Goal: Information Seeking & Learning: Learn about a topic

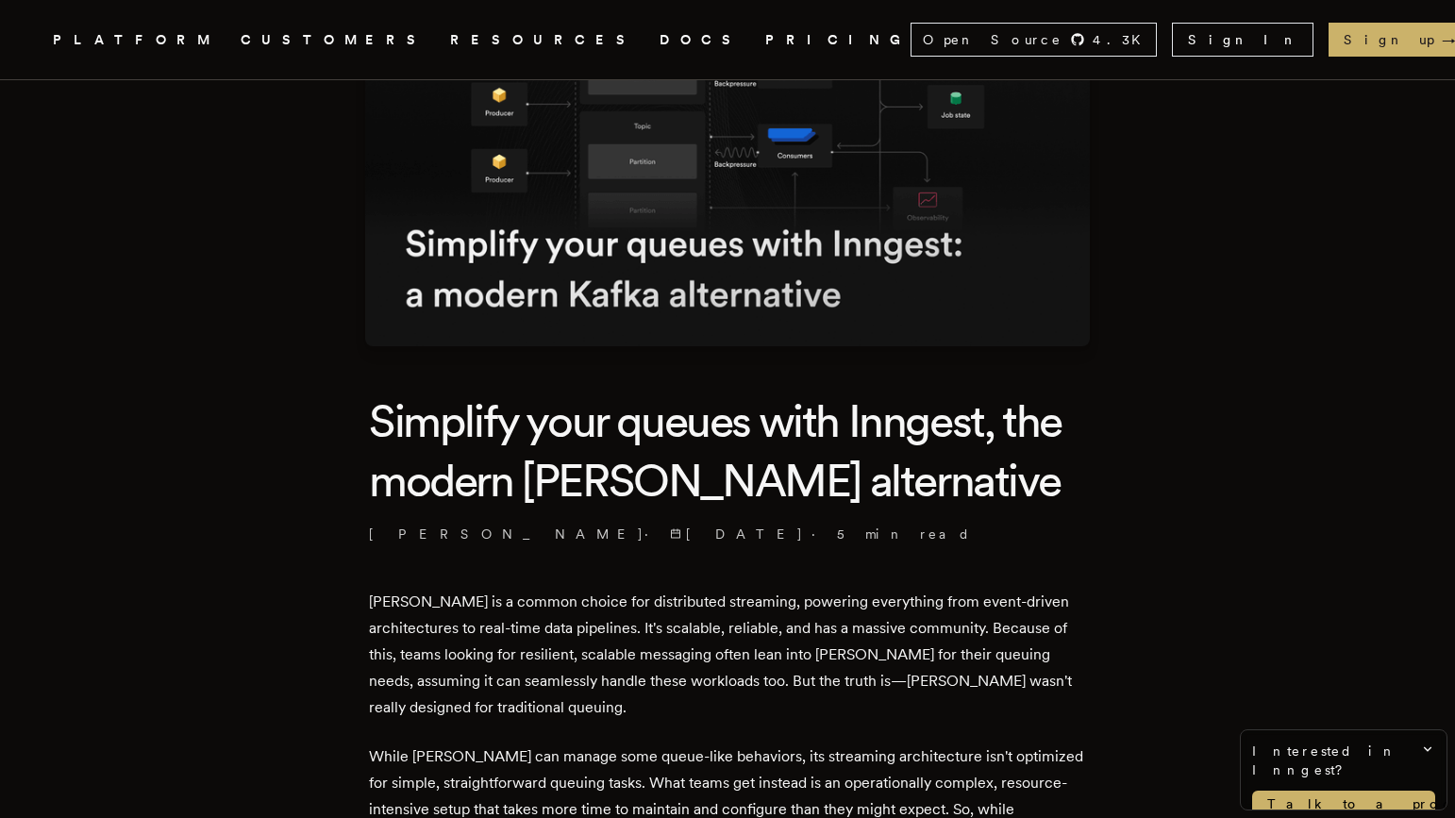
scroll to position [338, 0]
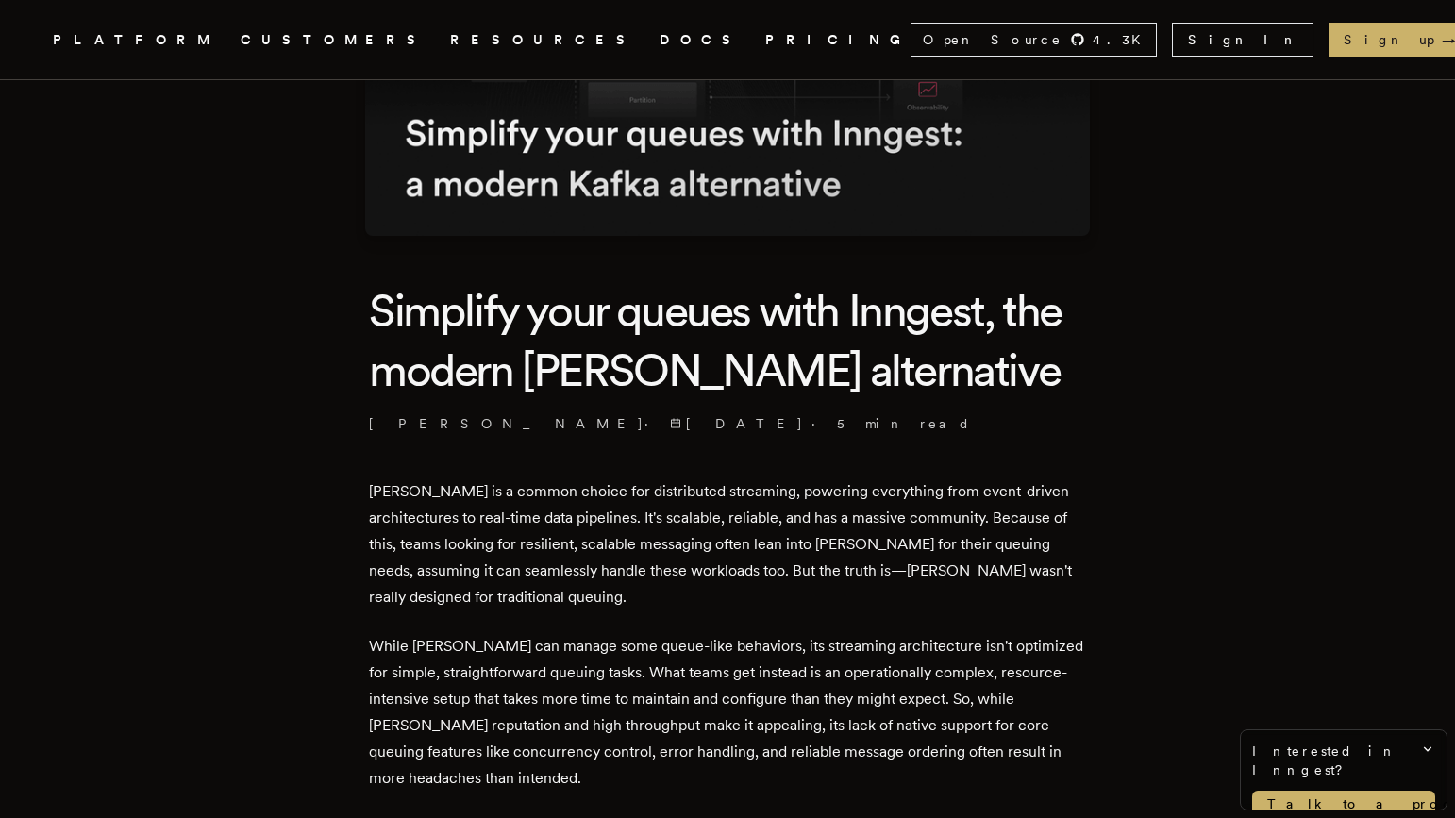
click at [637, 348] on h1 "Simplify your queues with Inngest, the modern [PERSON_NAME] alternative" at bounding box center [727, 340] width 717 height 118
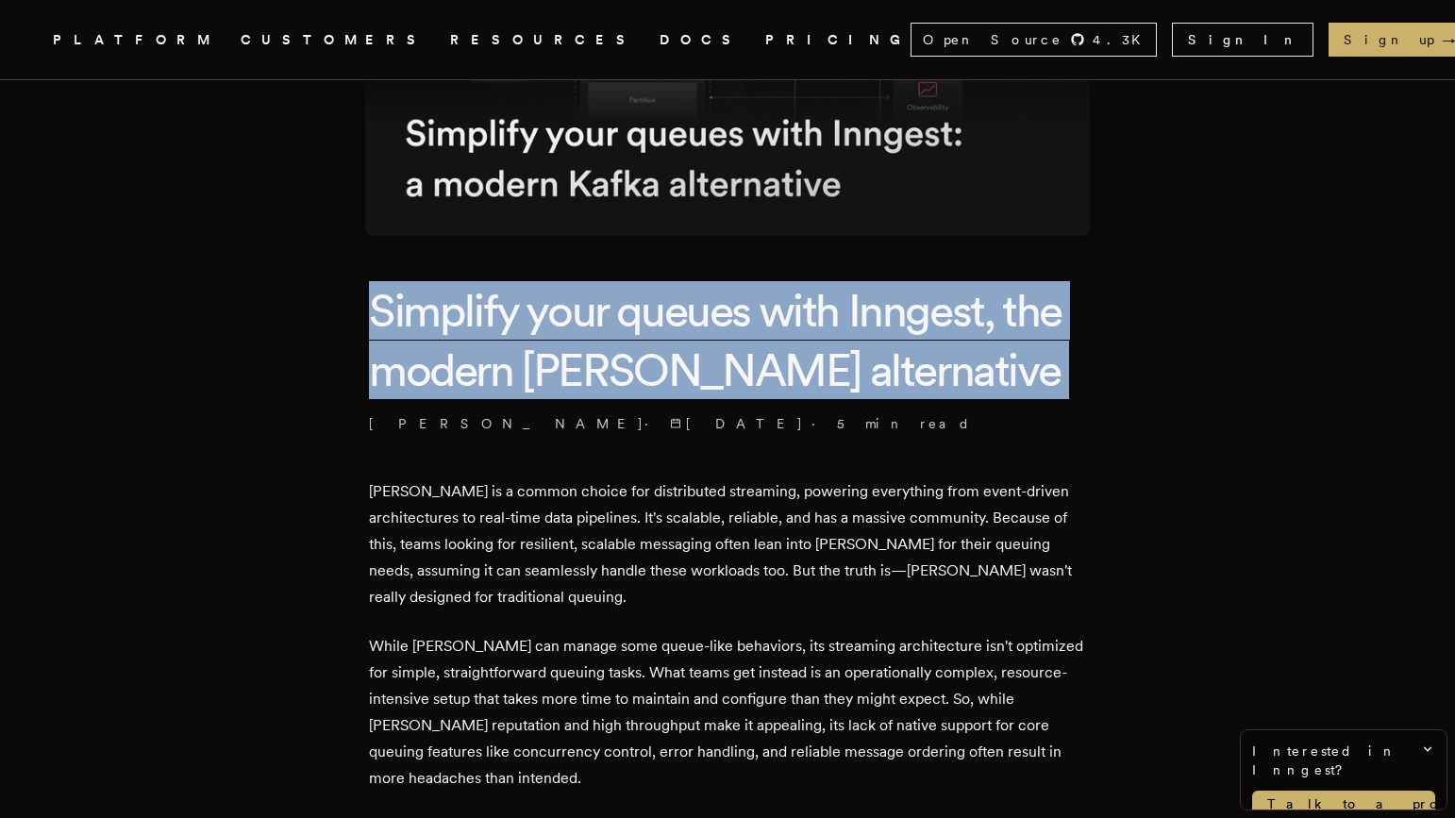
click at [637, 348] on h1 "Simplify your queues with Inngest, the modern [PERSON_NAME] alternative" at bounding box center [727, 340] width 717 height 118
click at [670, 329] on h1 "Simplify your queues with Inngest, the modern [PERSON_NAME] alternative" at bounding box center [727, 340] width 717 height 118
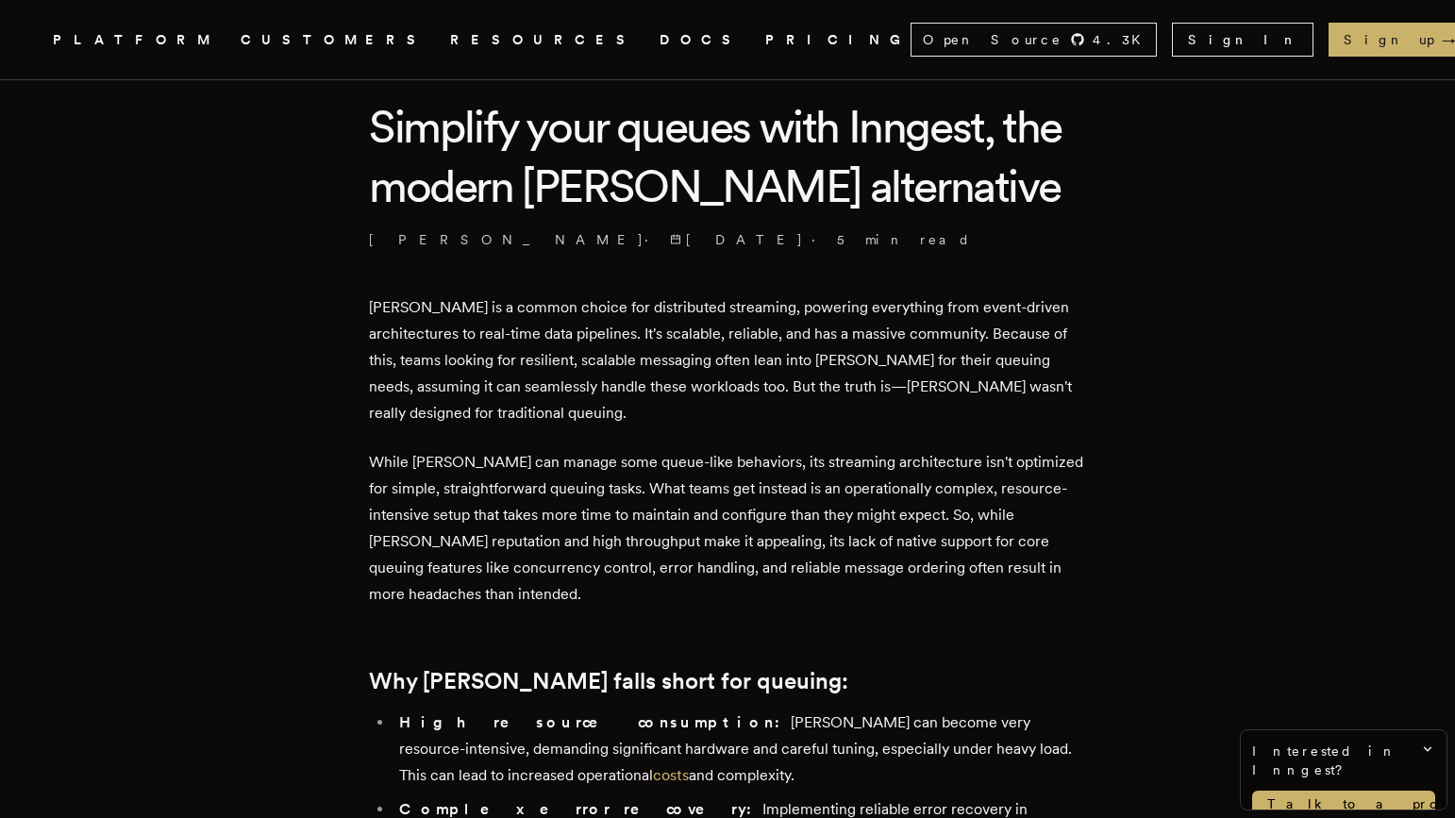
scroll to position [600, 0]
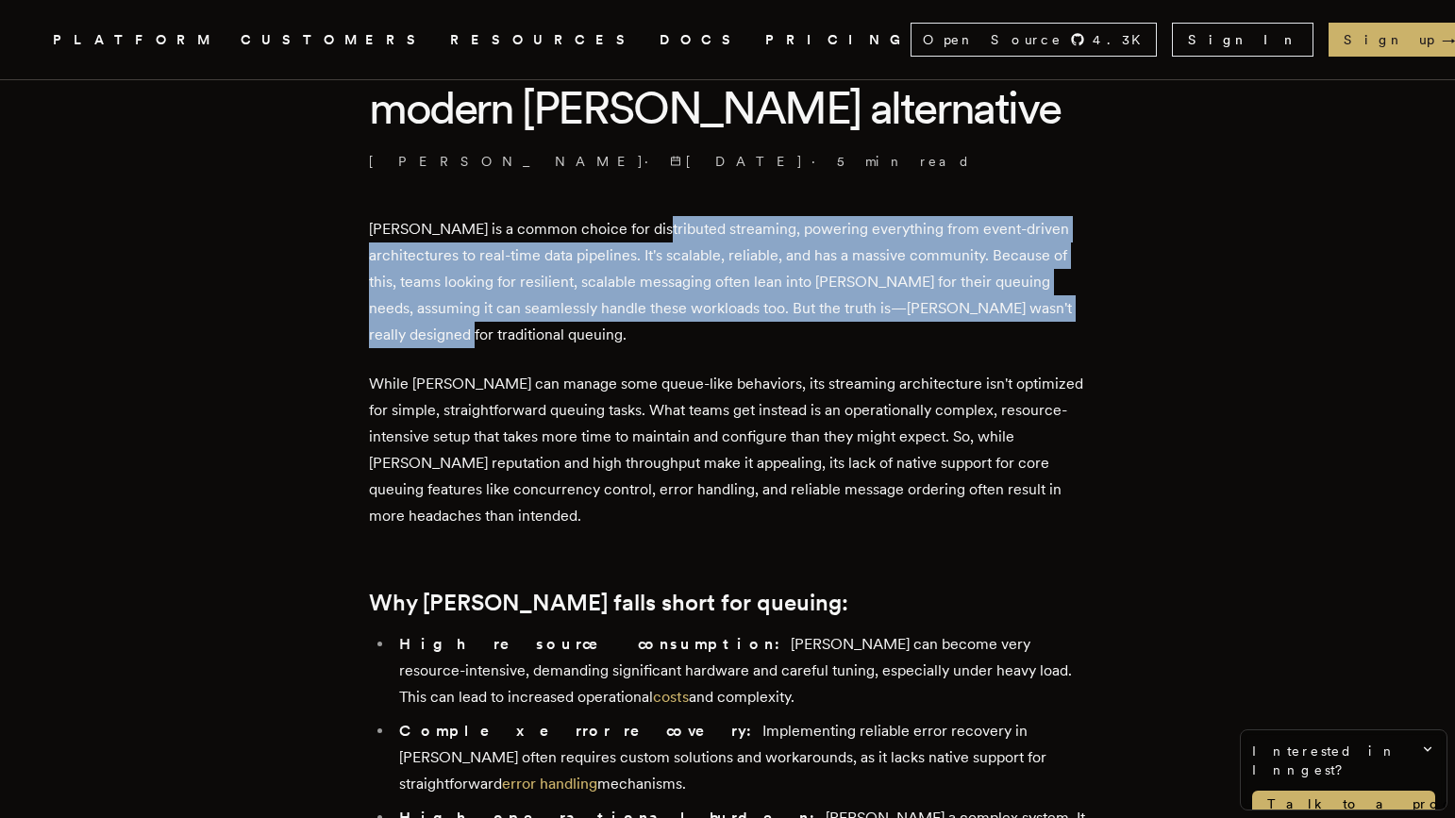
drag, startPoint x: 649, startPoint y: 231, endPoint x: 709, endPoint y: 345, distance: 128.7
click at [709, 345] on p "[PERSON_NAME] is a common choice for distributed streaming, powering everything…" at bounding box center [727, 282] width 717 height 132
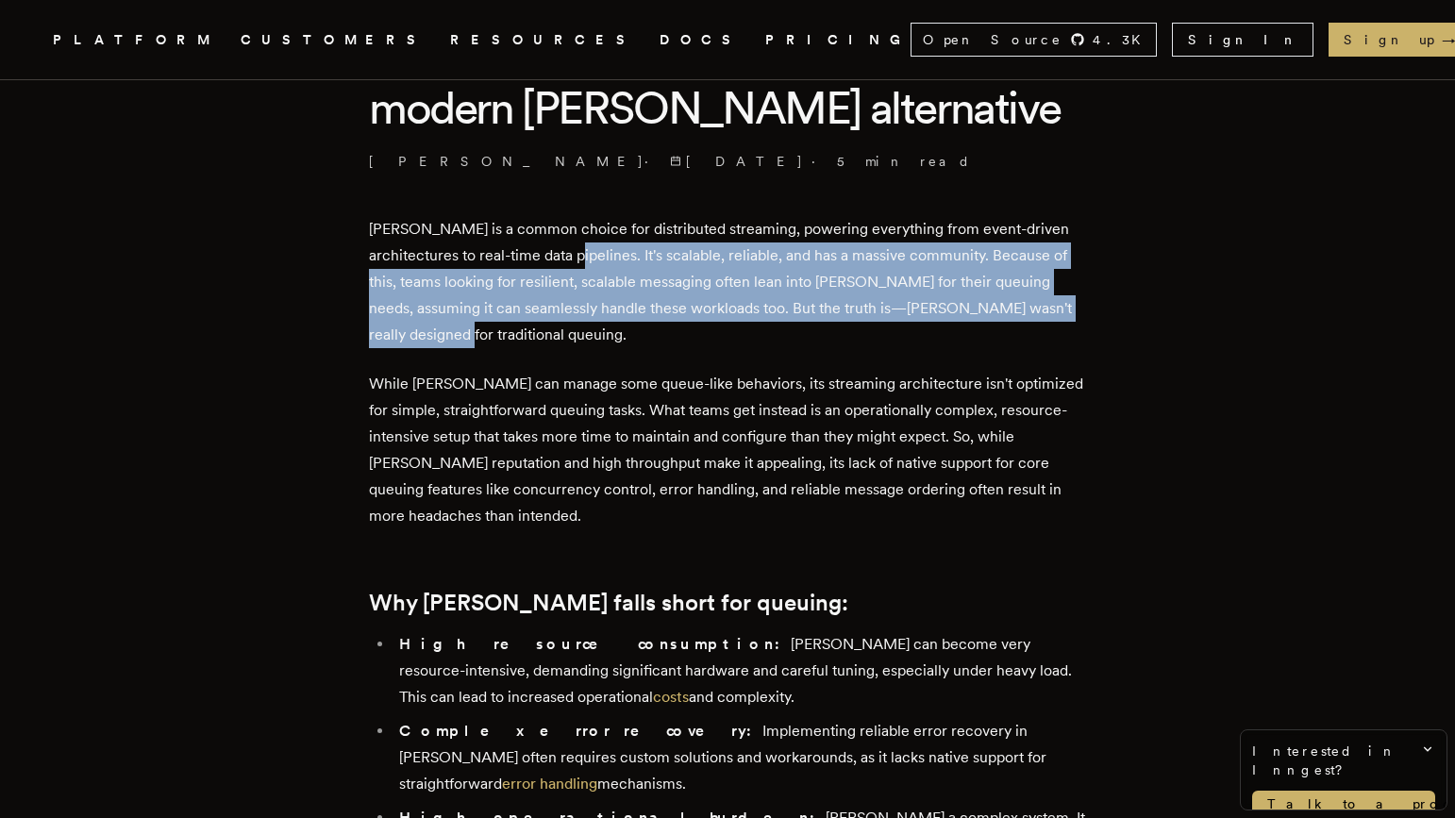
drag, startPoint x: 769, startPoint y: 344, endPoint x: 642, endPoint y: 248, distance: 159.1
click at [642, 248] on p "[PERSON_NAME] is a common choice for distributed streaming, powering everything…" at bounding box center [727, 282] width 717 height 132
drag, startPoint x: 642, startPoint y: 248, endPoint x: 694, endPoint y: 322, distance: 90.1
click at [694, 322] on p "[PERSON_NAME] is a common choice for distributed streaming, powering everything…" at bounding box center [727, 282] width 717 height 132
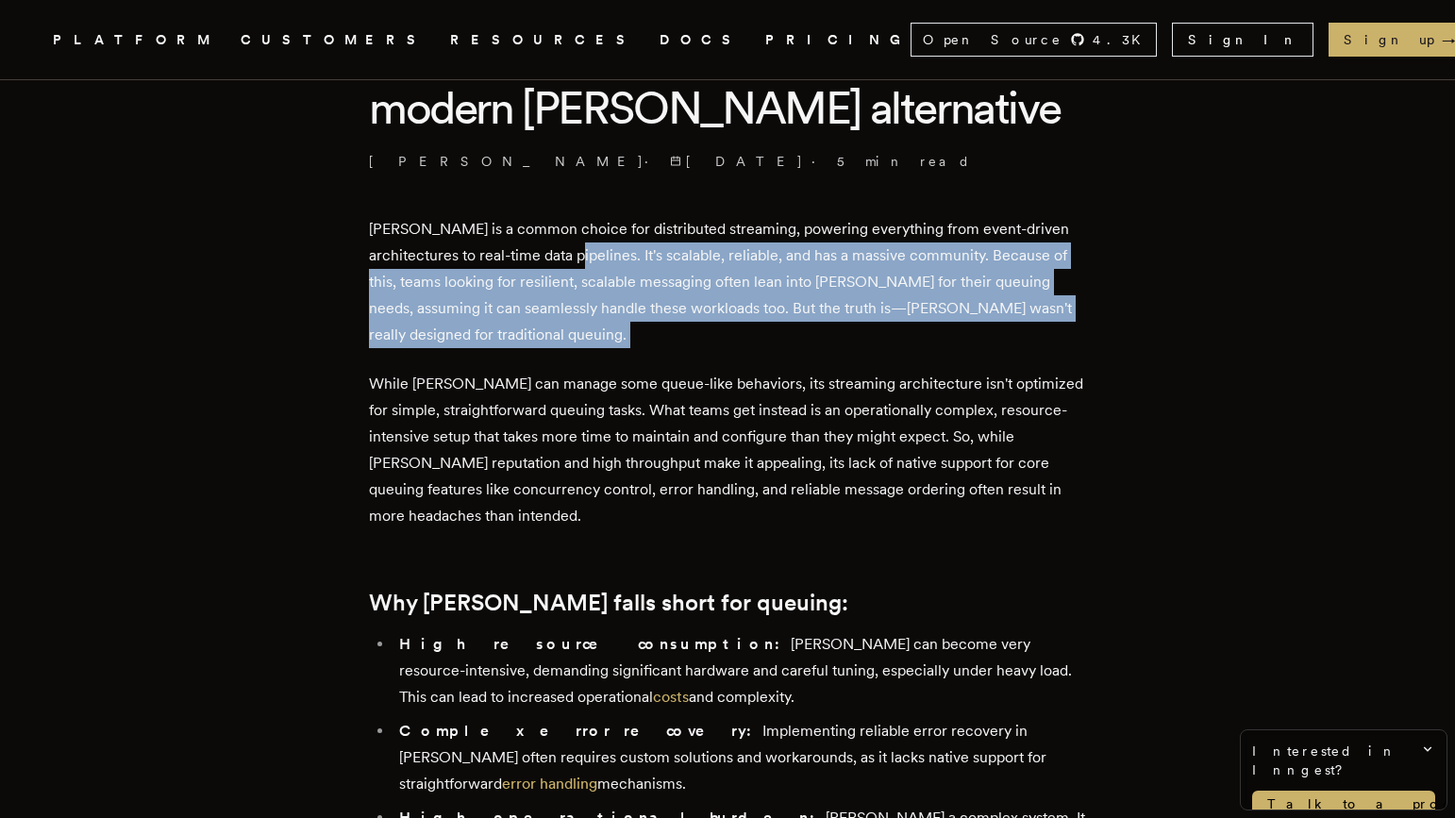
click at [694, 322] on p "[PERSON_NAME] is a common choice for distributed streaming, powering everything…" at bounding box center [727, 282] width 717 height 132
drag, startPoint x: 707, startPoint y: 344, endPoint x: 651, endPoint y: 256, distance: 103.9
click at [651, 256] on p "[PERSON_NAME] is a common choice for distributed streaming, powering everything…" at bounding box center [727, 282] width 717 height 132
drag, startPoint x: 651, startPoint y: 256, endPoint x: 666, endPoint y: 324, distance: 69.6
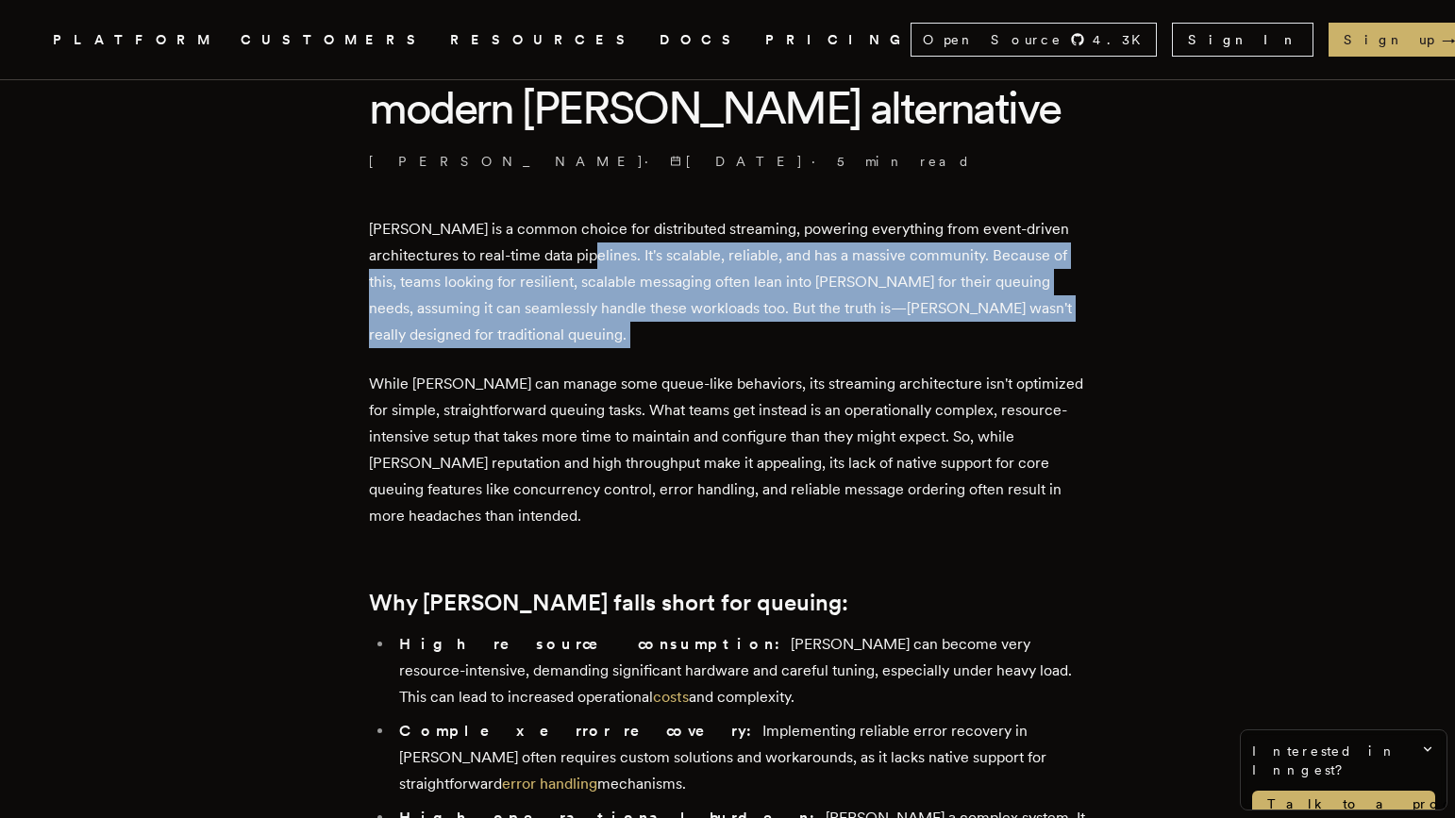
click at [666, 324] on p "[PERSON_NAME] is a common choice for distributed streaming, powering everything…" at bounding box center [727, 282] width 717 height 132
drag, startPoint x: 673, startPoint y: 343, endPoint x: 647, endPoint y: 265, distance: 81.5
click at [647, 265] on p "[PERSON_NAME] is a common choice for distributed streaming, powering everything…" at bounding box center [727, 282] width 717 height 132
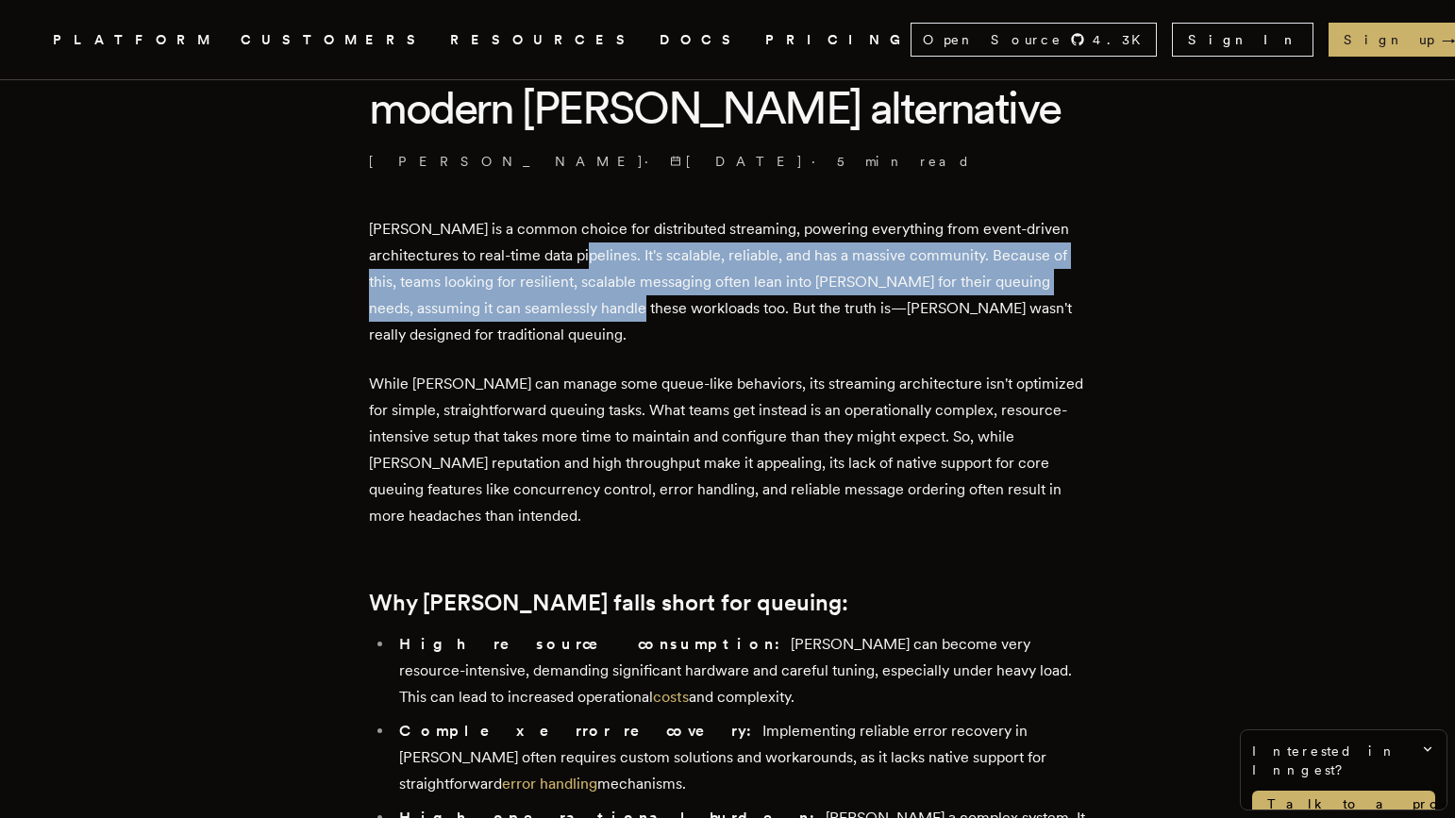
drag, startPoint x: 647, startPoint y: 265, endPoint x: 668, endPoint y: 321, distance: 59.4
click at [668, 321] on p "[PERSON_NAME] is a common choice for distributed streaming, powering everything…" at bounding box center [727, 282] width 717 height 132
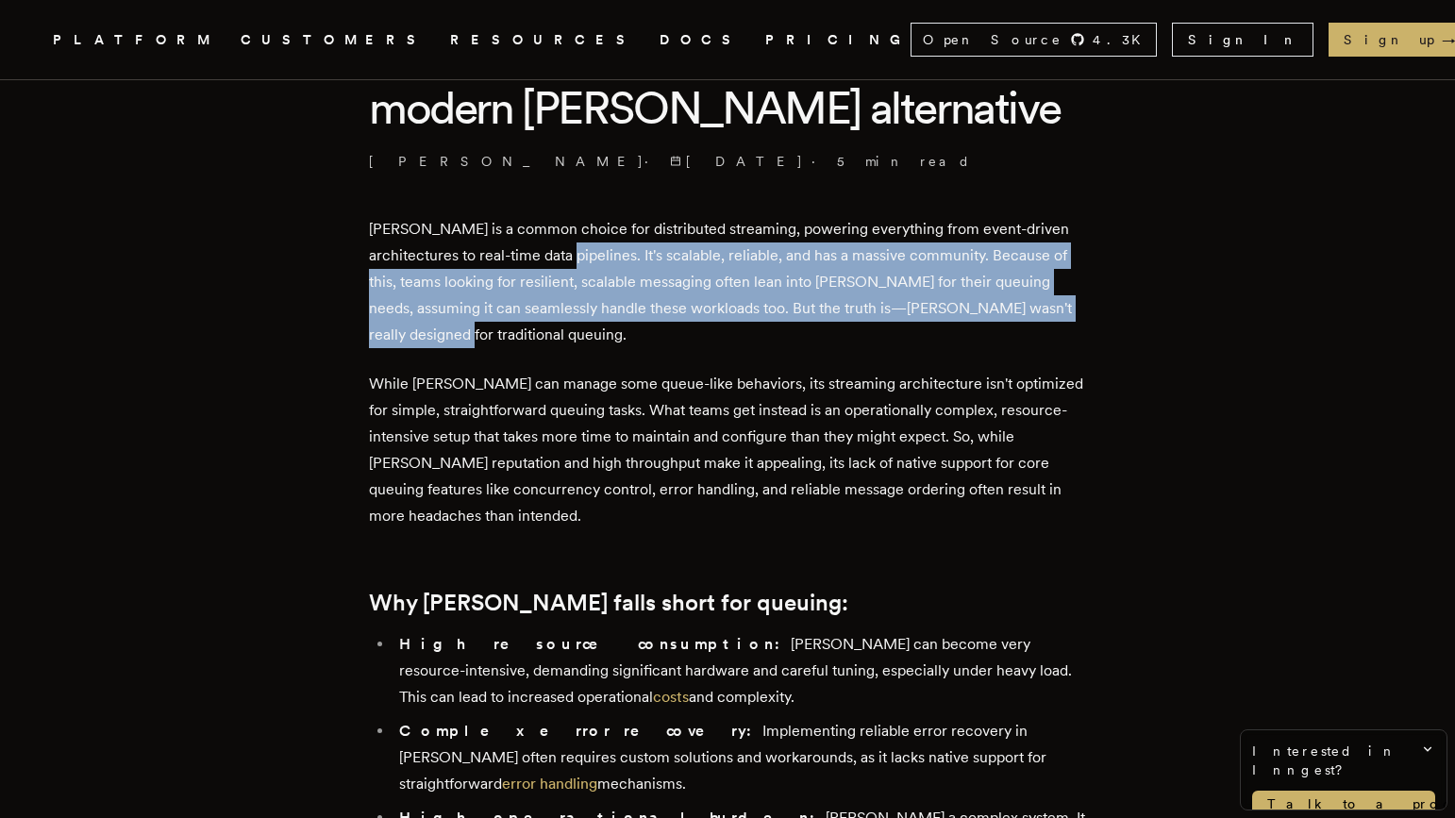
drag, startPoint x: 670, startPoint y: 328, endPoint x: 637, endPoint y: 264, distance: 72.2
click at [637, 264] on p "[PERSON_NAME] is a common choice for distributed streaming, powering everything…" at bounding box center [727, 282] width 717 height 132
drag, startPoint x: 636, startPoint y: 262, endPoint x: 659, endPoint y: 341, distance: 81.5
click at [659, 341] on p "[PERSON_NAME] is a common choice for distributed streaming, powering everything…" at bounding box center [727, 282] width 717 height 132
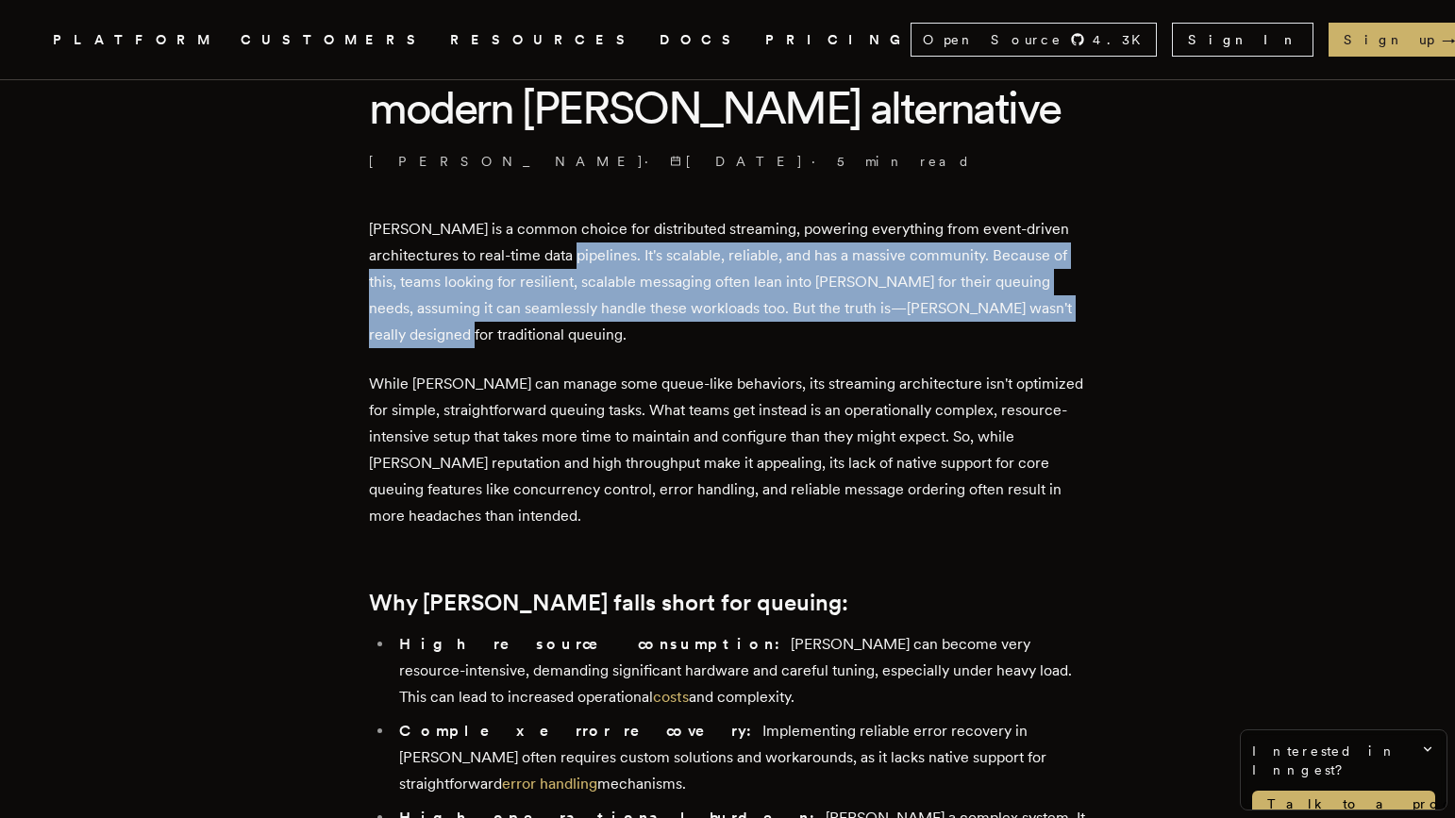
click at [659, 341] on p "[PERSON_NAME] is a common choice for distributed streaming, powering everything…" at bounding box center [727, 282] width 717 height 132
drag, startPoint x: 663, startPoint y: 344, endPoint x: 657, endPoint y: 268, distance: 76.7
click at [657, 268] on p "[PERSON_NAME] is a common choice for distributed streaming, powering everything…" at bounding box center [727, 282] width 717 height 132
drag, startPoint x: 646, startPoint y: 263, endPoint x: 673, endPoint y: 330, distance: 72.4
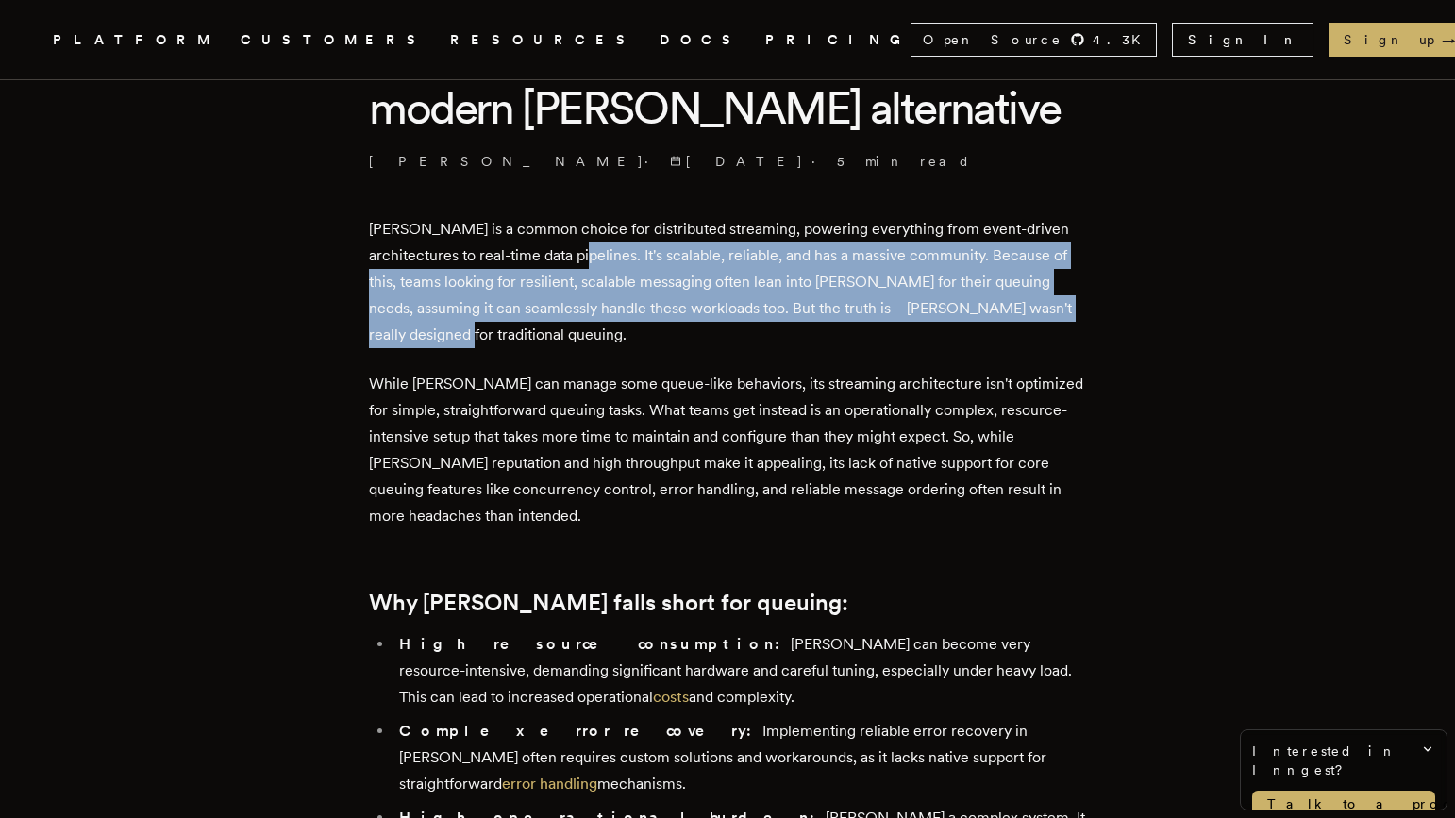
click at [673, 330] on p "[PERSON_NAME] is a common choice for distributed streaming, powering everything…" at bounding box center [727, 282] width 717 height 132
drag, startPoint x: 678, startPoint y: 338, endPoint x: 646, endPoint y: 258, distance: 86.1
click at [646, 258] on p "[PERSON_NAME] is a common choice for distributed streaming, powering everything…" at bounding box center [727, 282] width 717 height 132
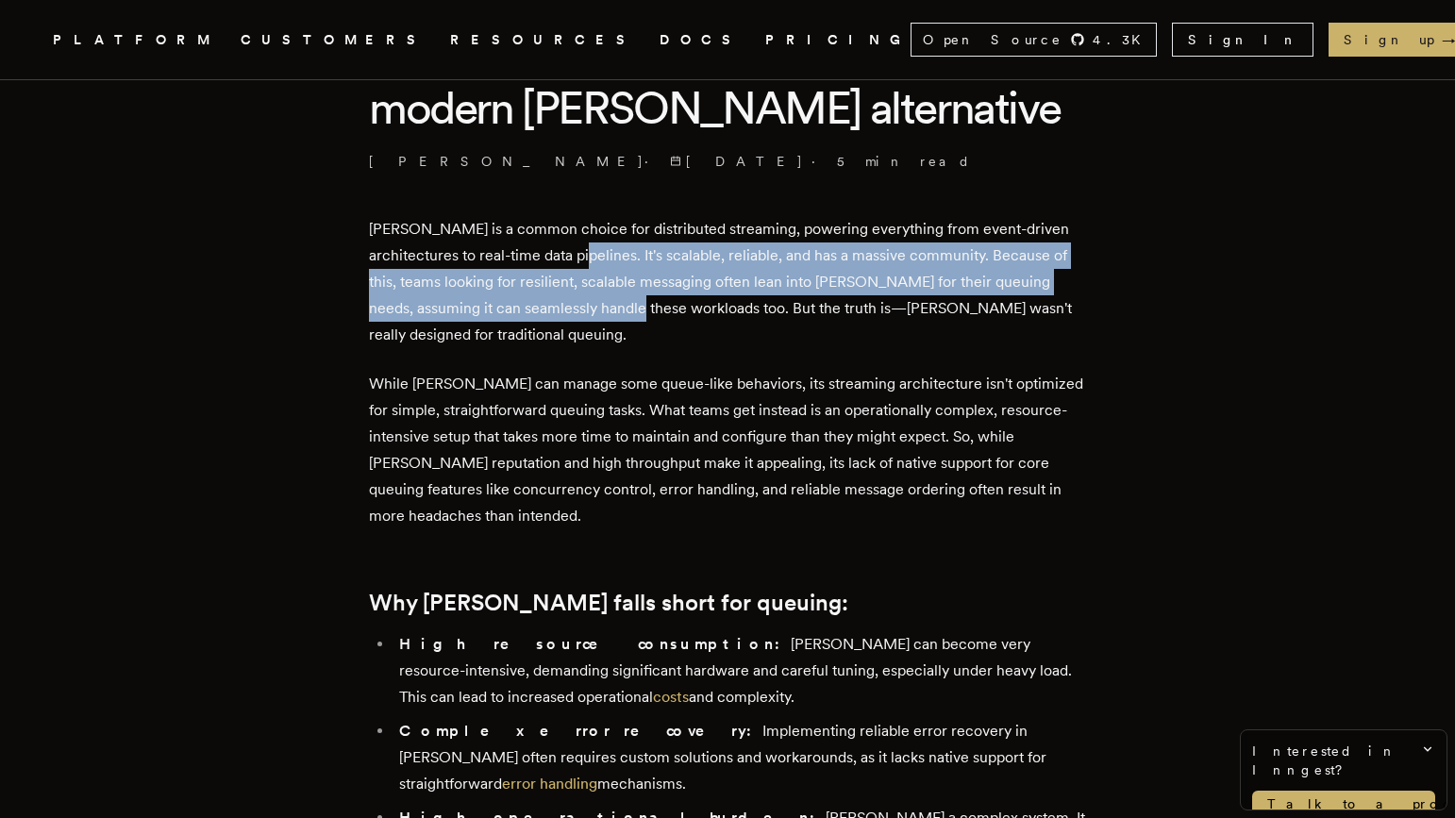
drag, startPoint x: 646, startPoint y: 258, endPoint x: 667, endPoint y: 308, distance: 54.2
click at [667, 308] on p "[PERSON_NAME] is a common choice for distributed streaming, powering everything…" at bounding box center [727, 282] width 717 height 132
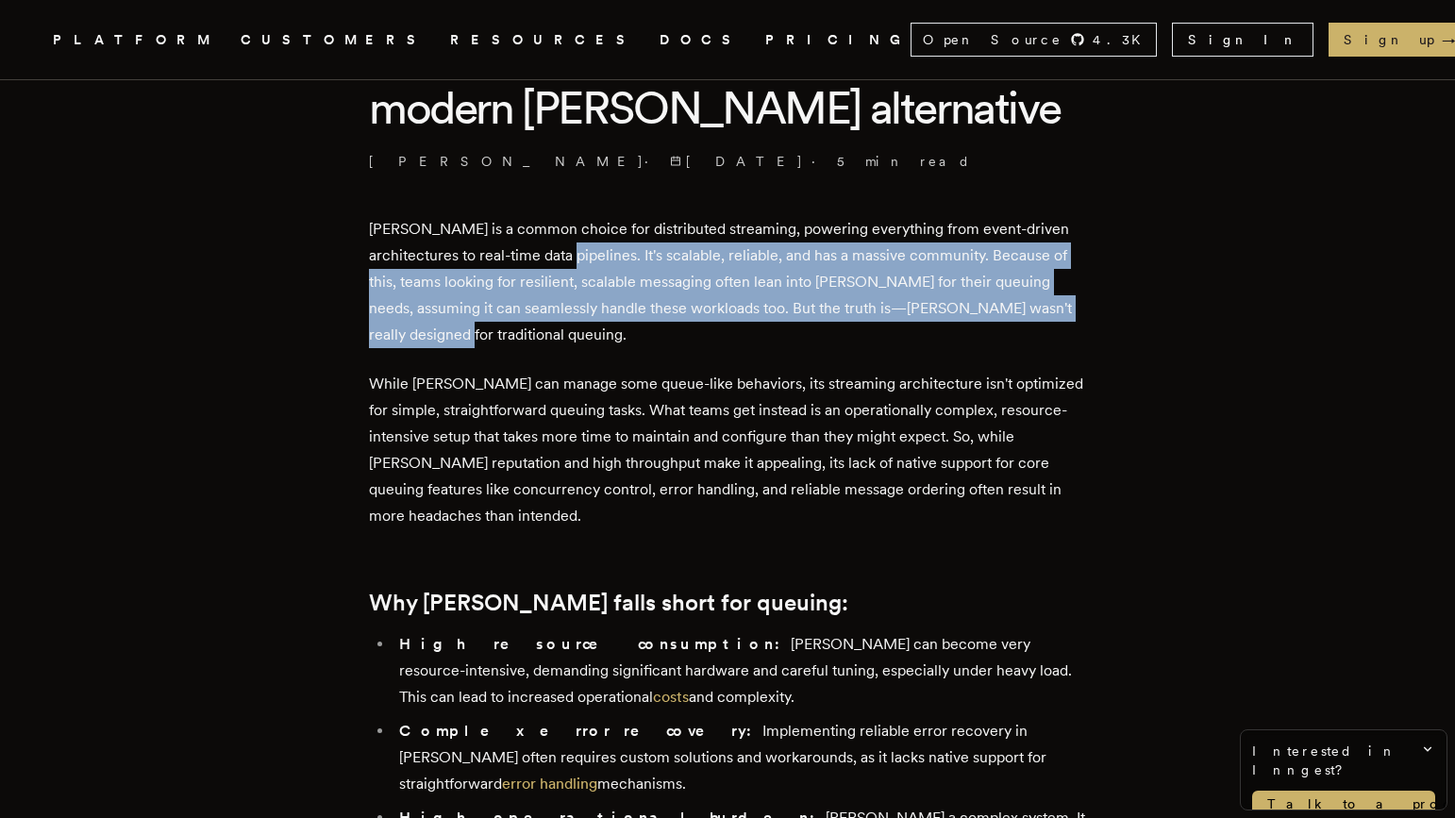
drag, startPoint x: 669, startPoint y: 335, endPoint x: 635, endPoint y: 259, distance: 83.7
click at [635, 259] on p "[PERSON_NAME] is a common choice for distributed streaming, powering everything…" at bounding box center [727, 282] width 717 height 132
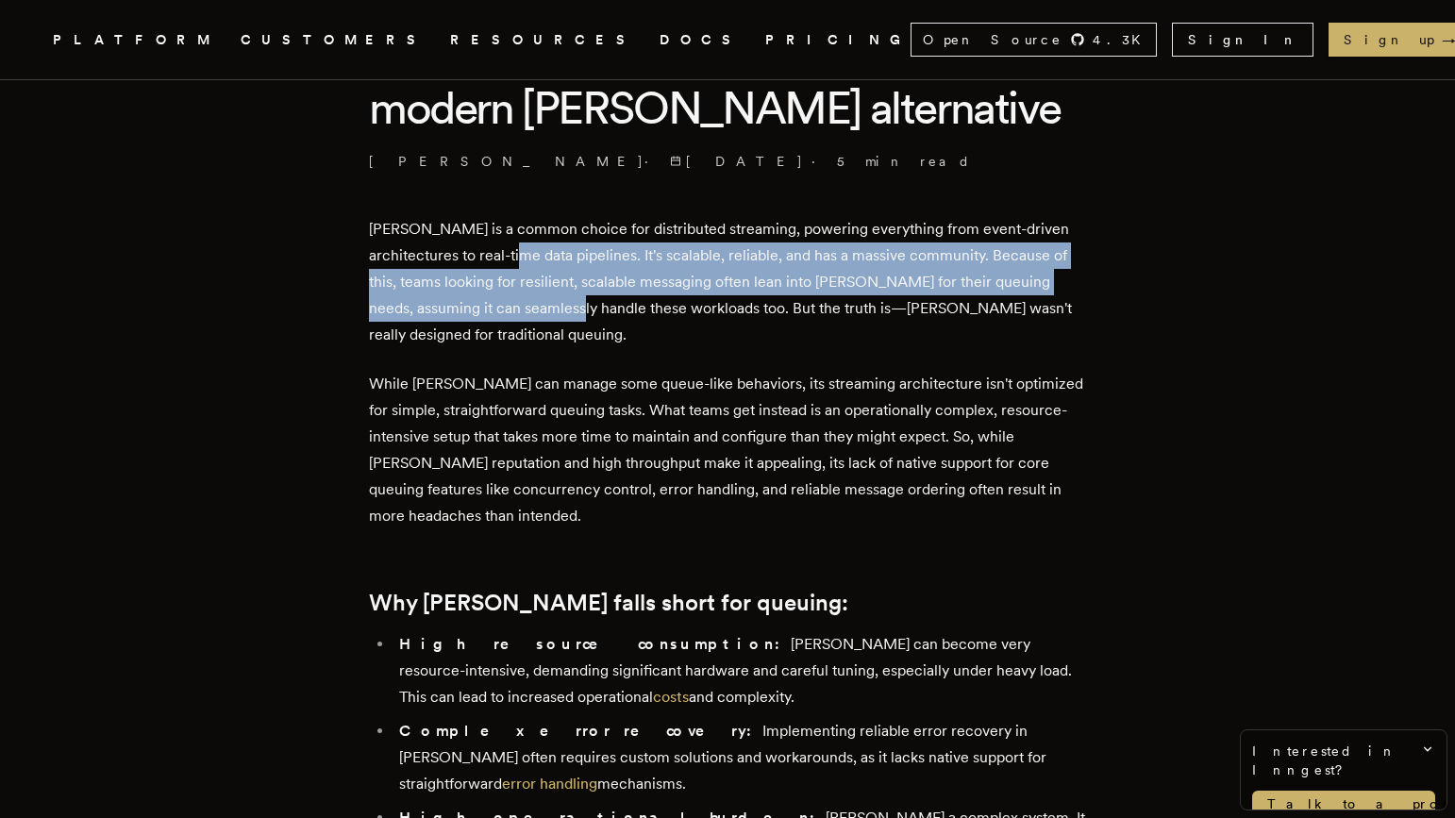
drag, startPoint x: 634, startPoint y: 258, endPoint x: 646, endPoint y: 314, distance: 57.7
click at [646, 314] on p "[PERSON_NAME] is a common choice for distributed streaming, powering everything…" at bounding box center [727, 282] width 717 height 132
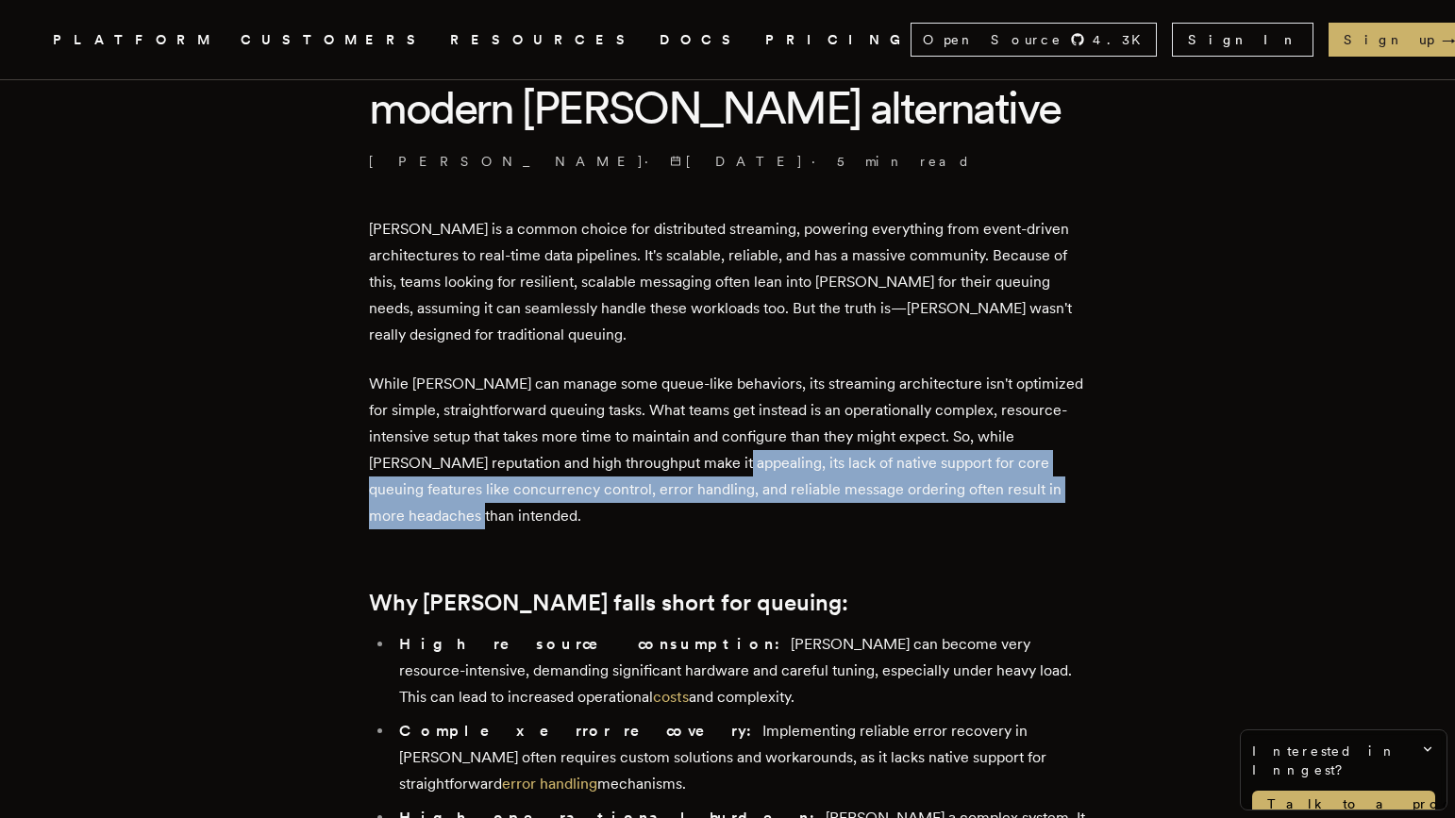
drag, startPoint x: 653, startPoint y: 469, endPoint x: 847, endPoint y: 524, distance: 202.0
click at [847, 524] on p "While [PERSON_NAME] can manage some queue-like behaviors, its streaming archite…" at bounding box center [727, 450] width 717 height 159
drag, startPoint x: 848, startPoint y: 524, endPoint x: 651, endPoint y: 463, distance: 206.3
click at [651, 463] on p "While [PERSON_NAME] can manage some queue-like behaviors, its streaming archite…" at bounding box center [727, 450] width 717 height 159
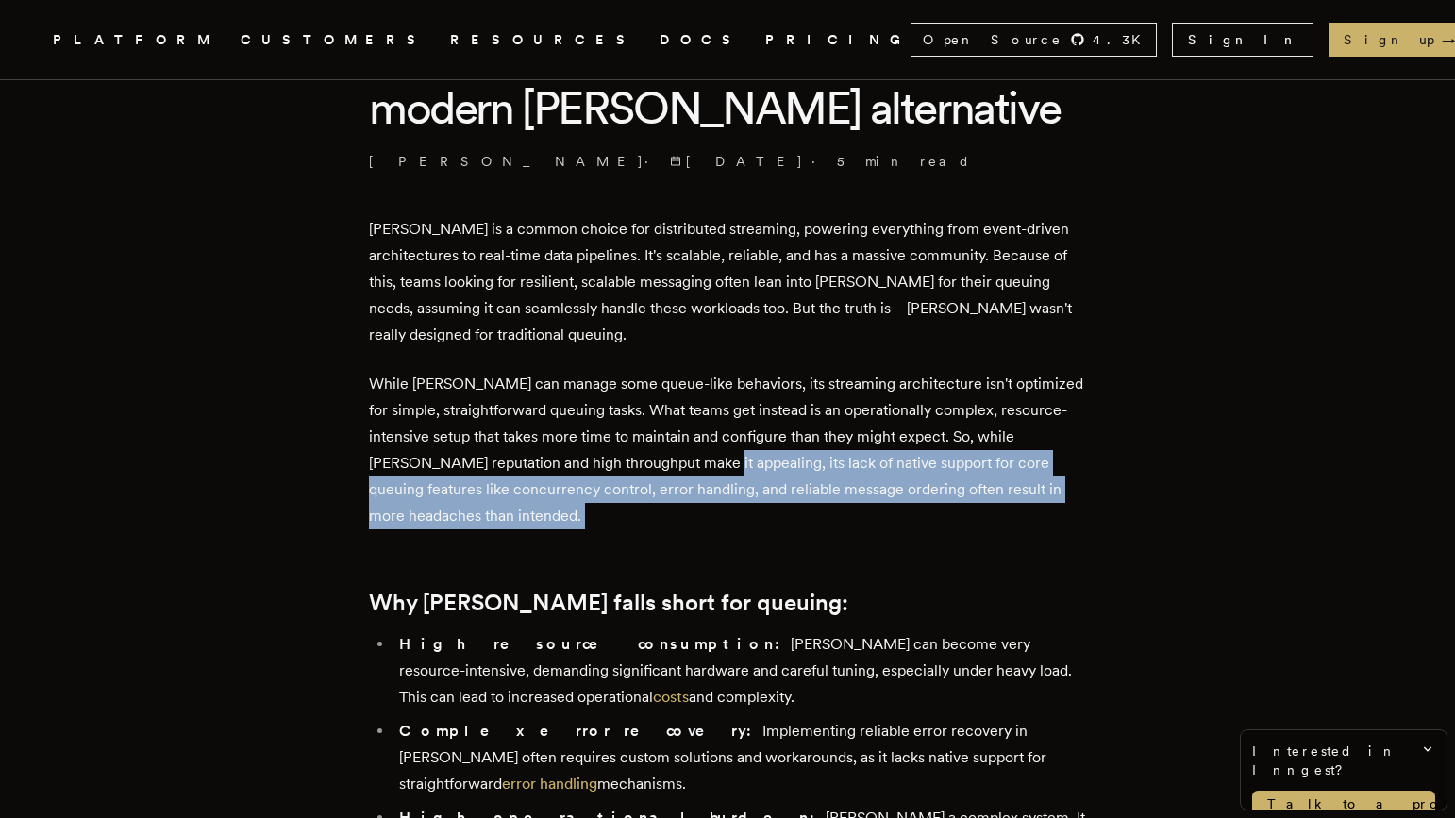
click at [651, 463] on p "While [PERSON_NAME] can manage some queue-like behaviors, its streaming archite…" at bounding box center [727, 450] width 717 height 159
drag, startPoint x: 635, startPoint y: 466, endPoint x: 729, endPoint y: 516, distance: 106.0
click at [729, 516] on p "While [PERSON_NAME] can manage some queue-like behaviors, its streaming archite…" at bounding box center [727, 450] width 717 height 159
drag, startPoint x: 729, startPoint y: 516, endPoint x: 664, endPoint y: 471, distance: 78.6
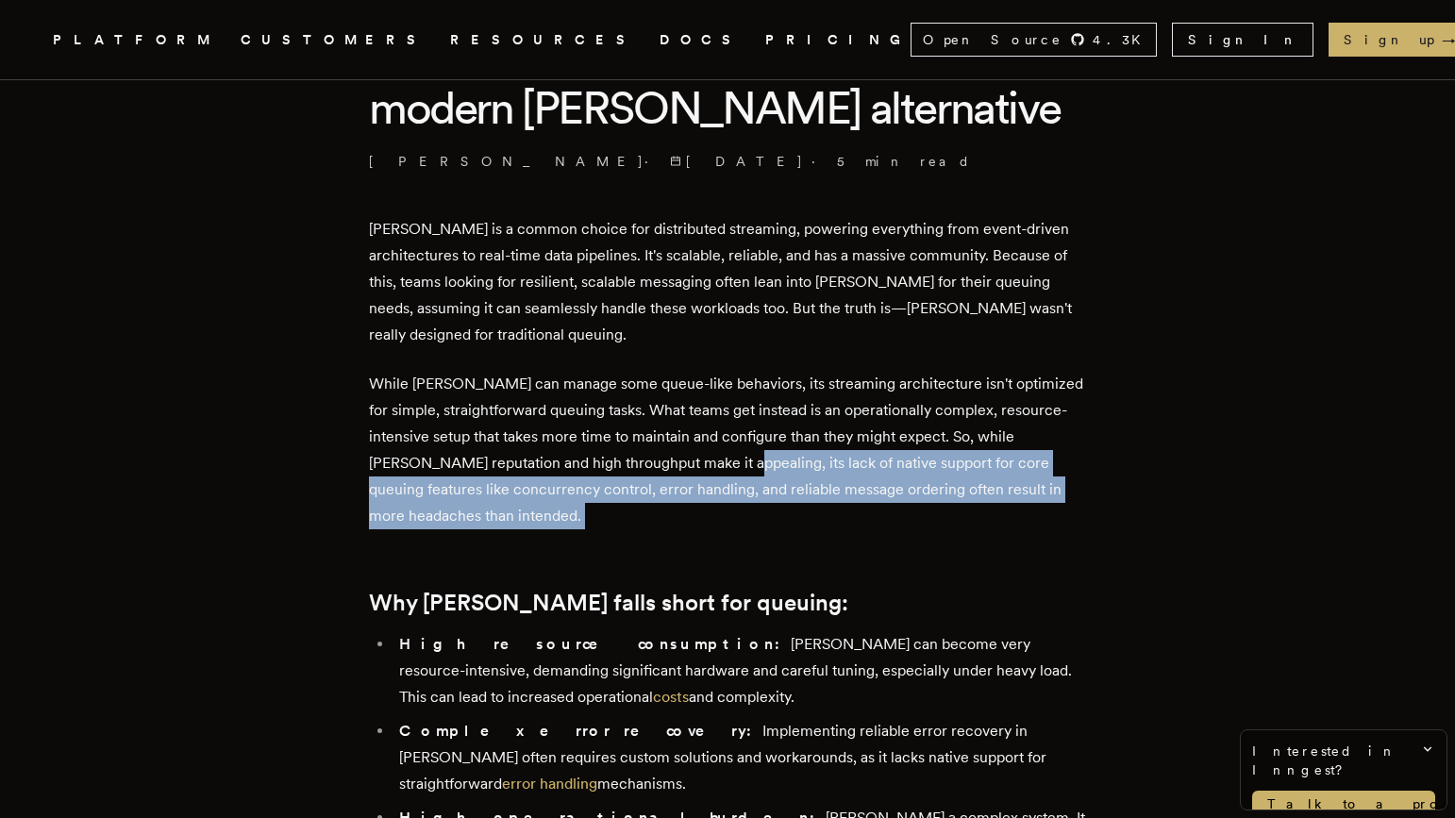
click at [664, 471] on p "While [PERSON_NAME] can manage some queue-like behaviors, its streaming archite…" at bounding box center [727, 450] width 717 height 159
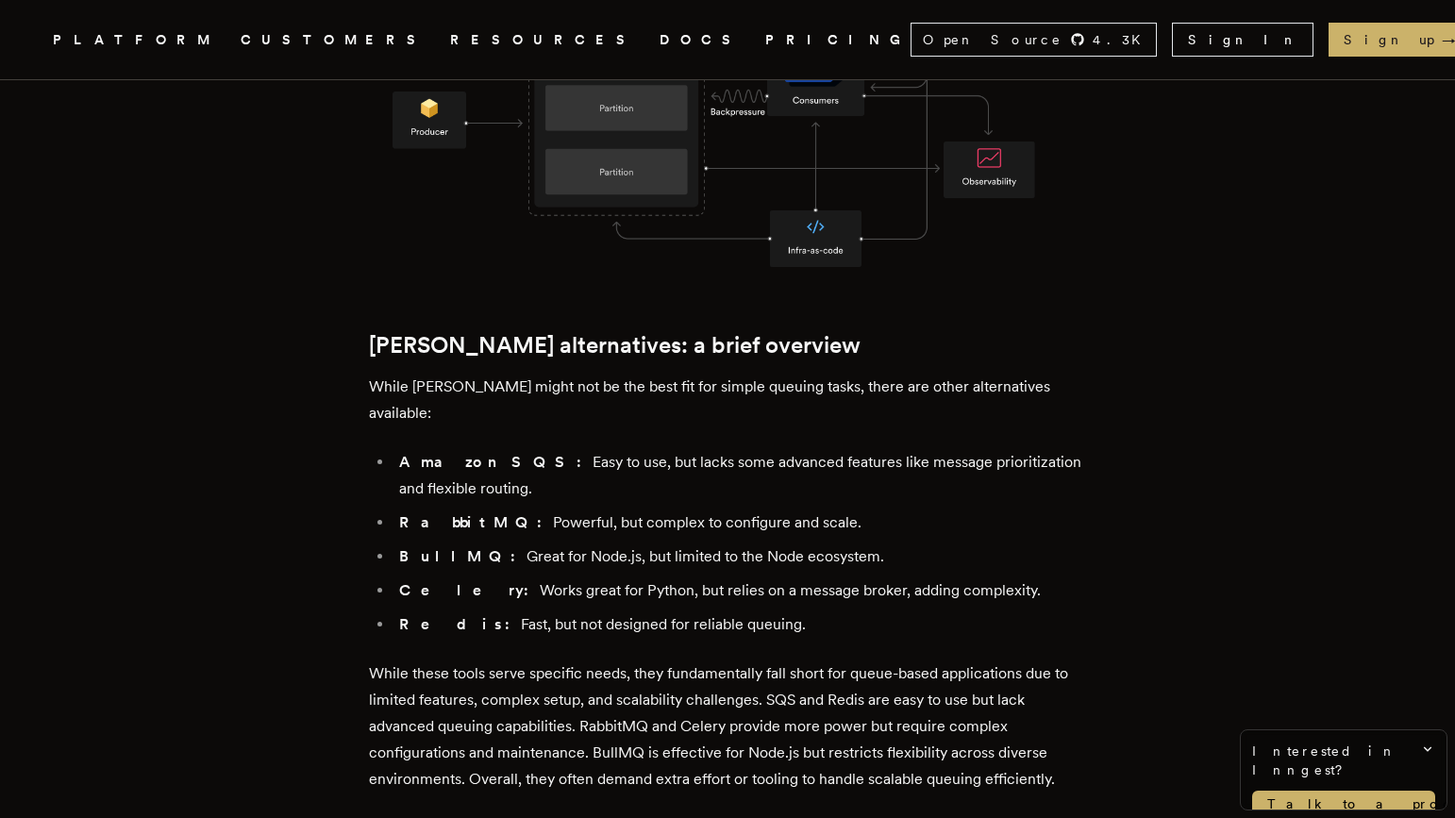
scroll to position [1852, 0]
click at [719, 448] on li "Amazon SQS: Easy to use, but lacks some advanced features like message prioriti…" at bounding box center [740, 474] width 693 height 53
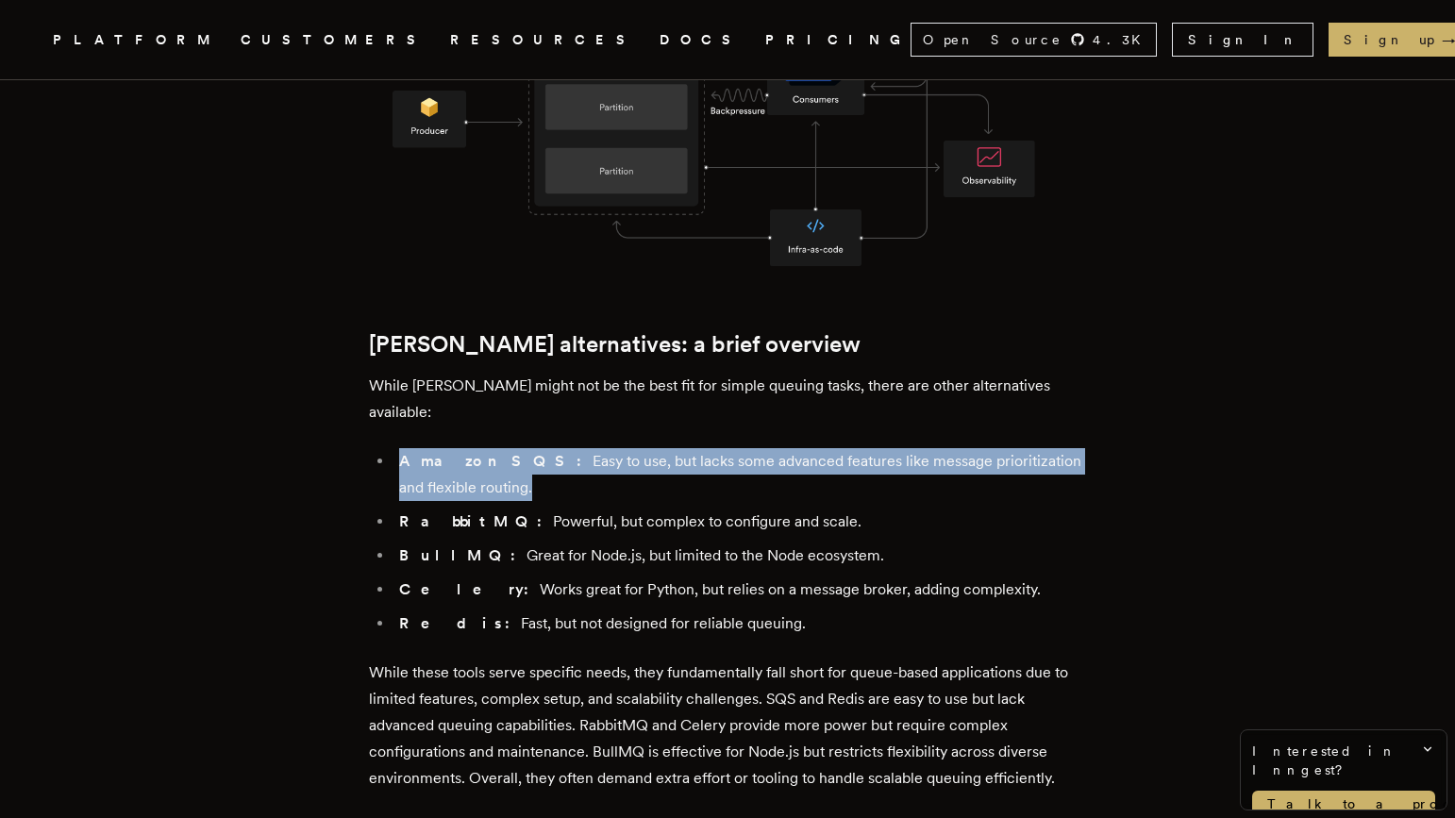
click at [719, 448] on li "Amazon SQS: Easy to use, but lacks some advanced features like message prioriti…" at bounding box center [740, 474] width 693 height 53
click at [760, 370] on div "[PERSON_NAME] is a common choice for distributed streaming, powering everything…" at bounding box center [727, 700] width 717 height 3470
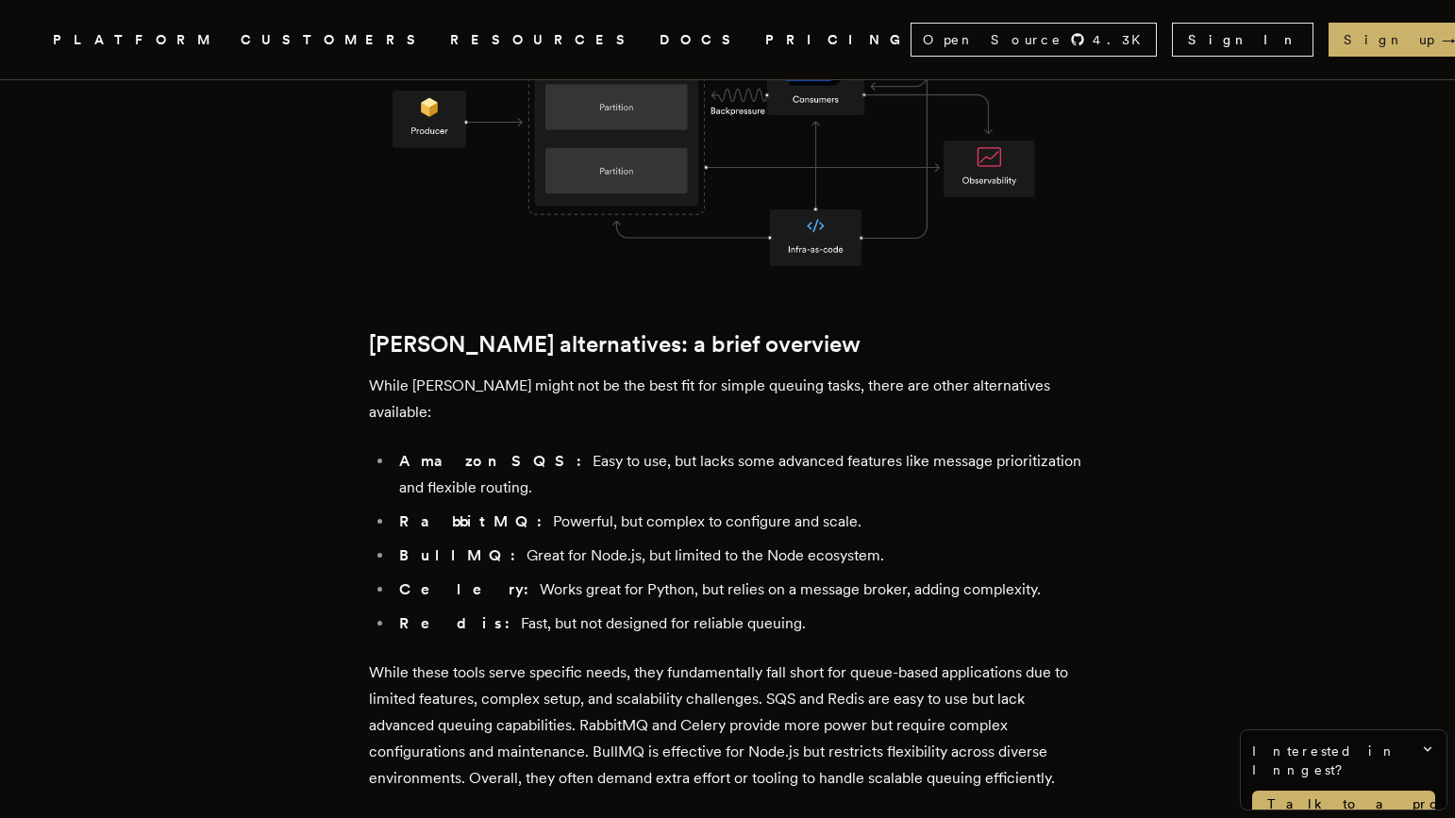
click at [762, 373] on p "While [PERSON_NAME] might not be the best fit for simple queuing tasks, there a…" at bounding box center [727, 399] width 717 height 53
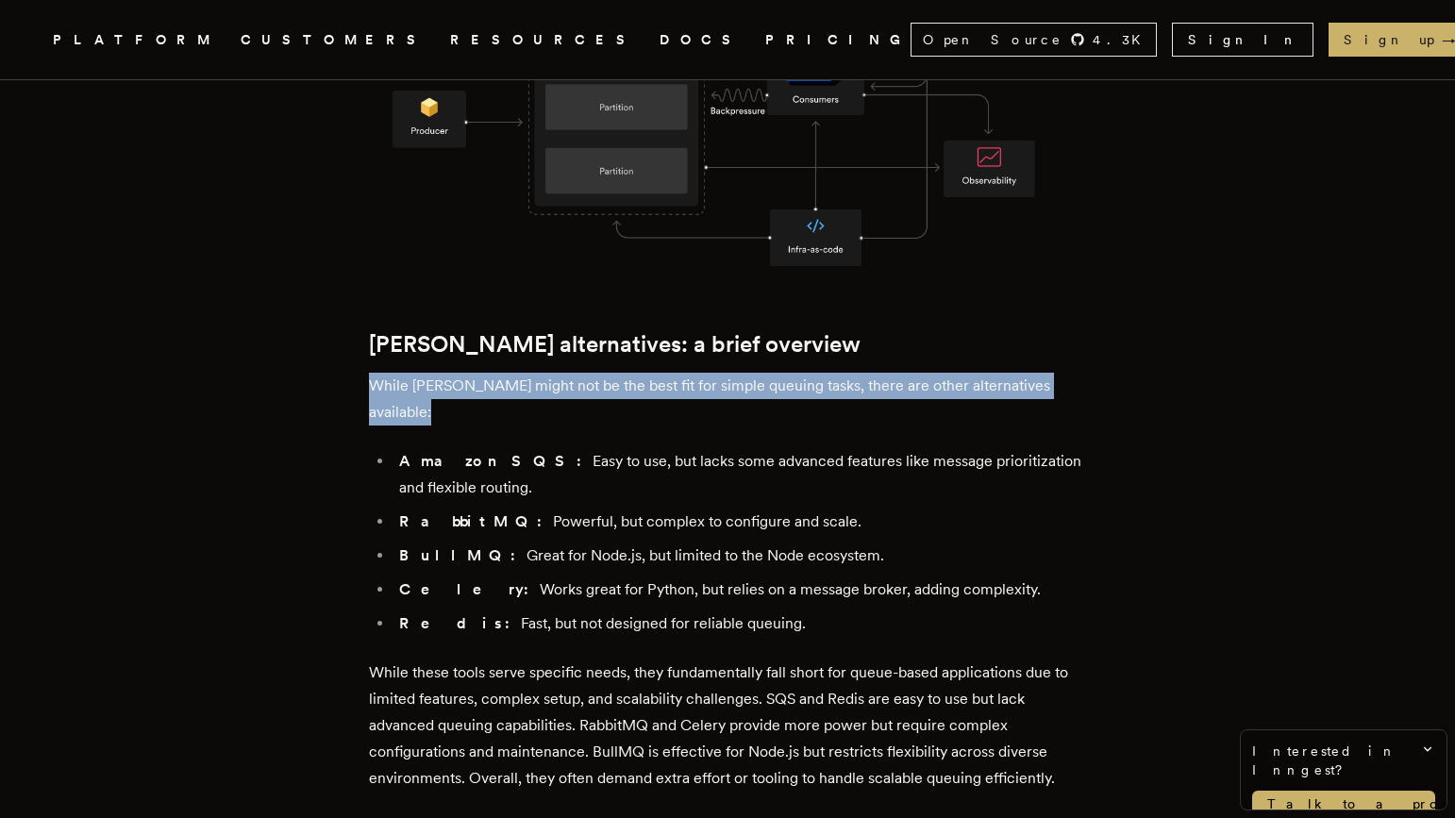
click at [762, 373] on p "While [PERSON_NAME] might not be the best fit for simple queuing tasks, there a…" at bounding box center [727, 399] width 717 height 53
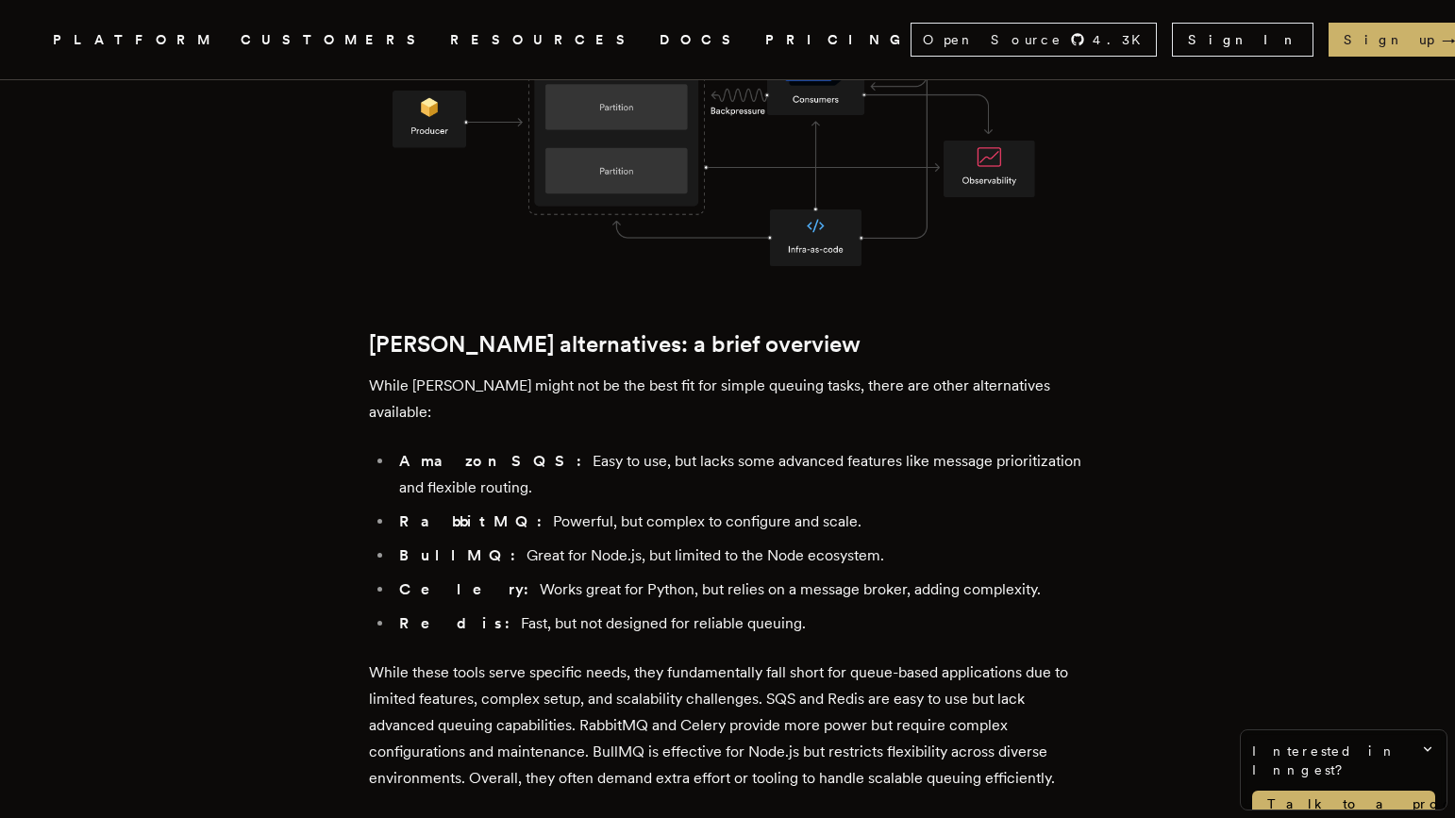
click at [732, 448] on li "Amazon SQS: Easy to use, but lacks some advanced features like message prioriti…" at bounding box center [740, 474] width 693 height 53
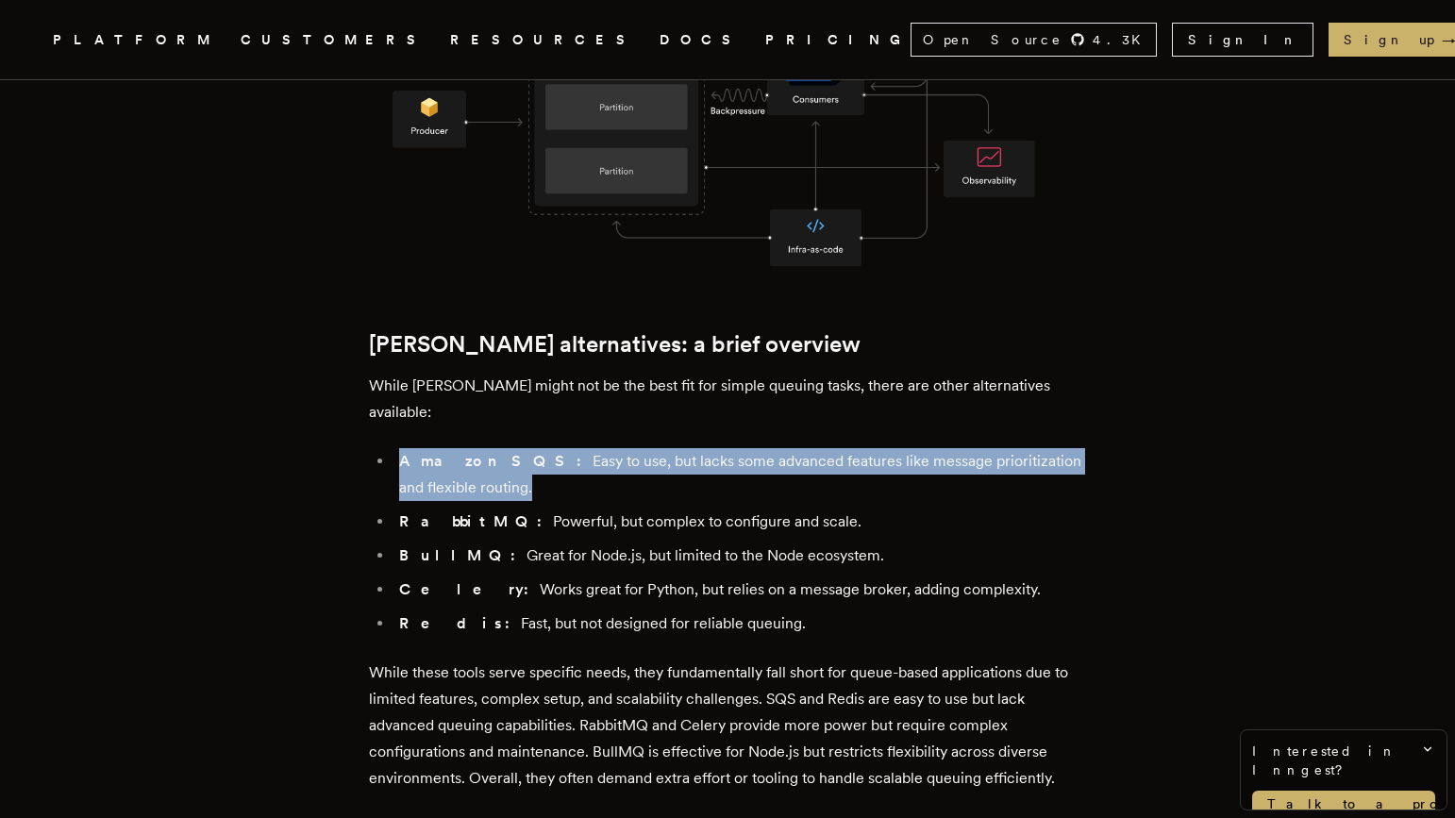
click at [732, 448] on li "Amazon SQS: Easy to use, but lacks some advanced features like message prioriti…" at bounding box center [740, 474] width 693 height 53
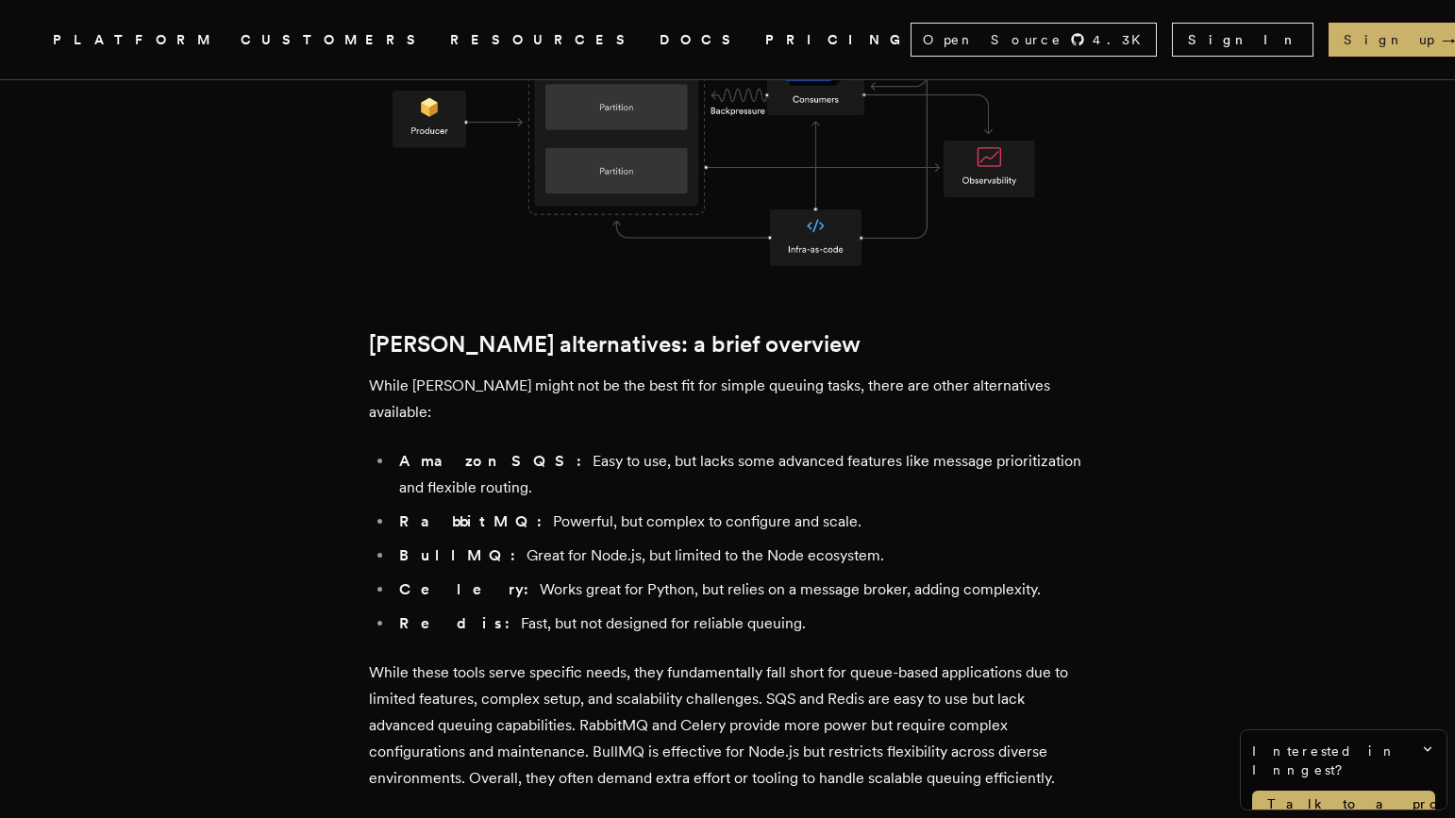
click at [632, 611] on li "Redis: Fast, but not designed for reliable queuing." at bounding box center [740, 624] width 693 height 26
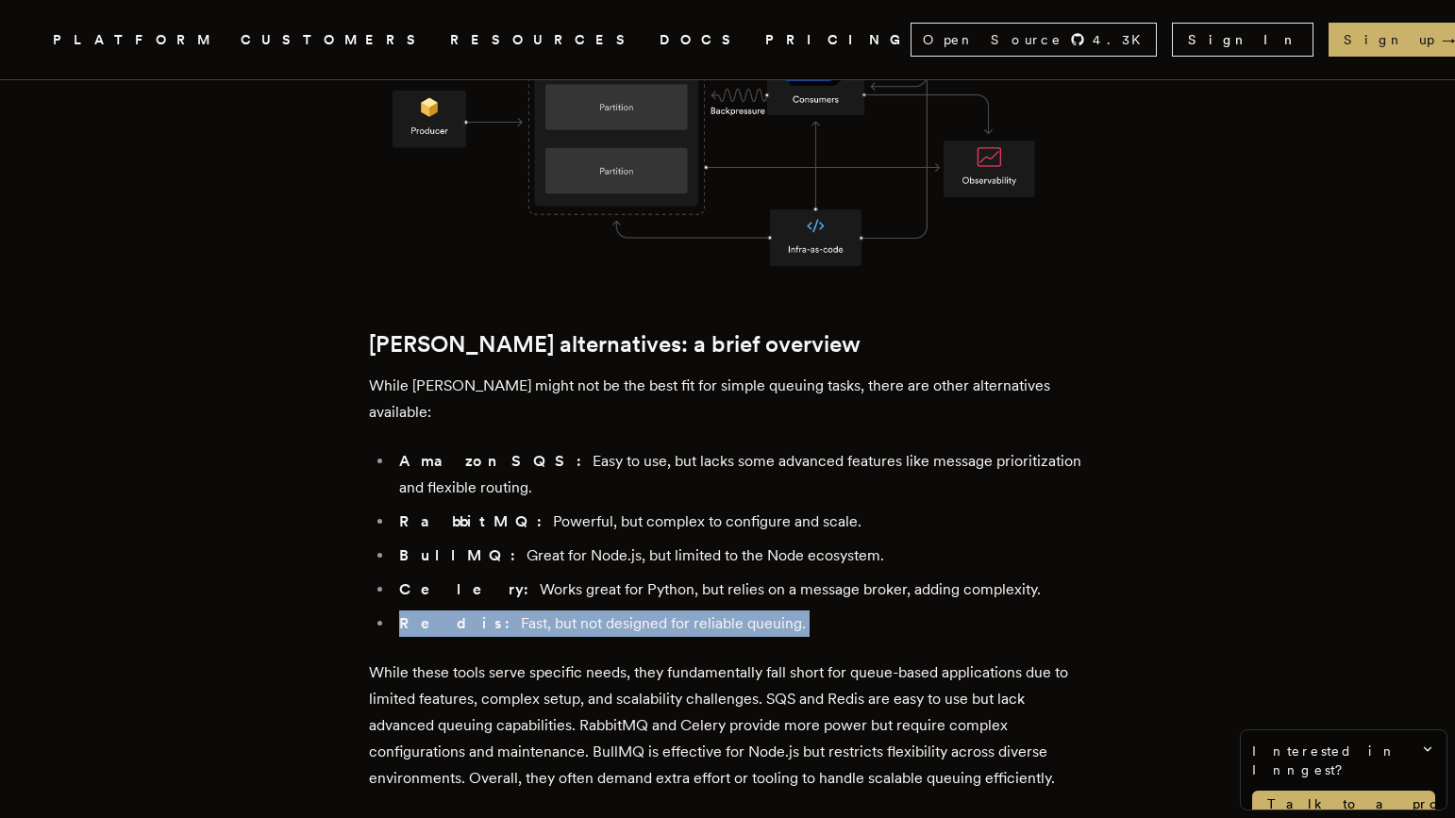
click at [632, 611] on li "Redis: Fast, but not designed for reliable queuing." at bounding box center [740, 624] width 693 height 26
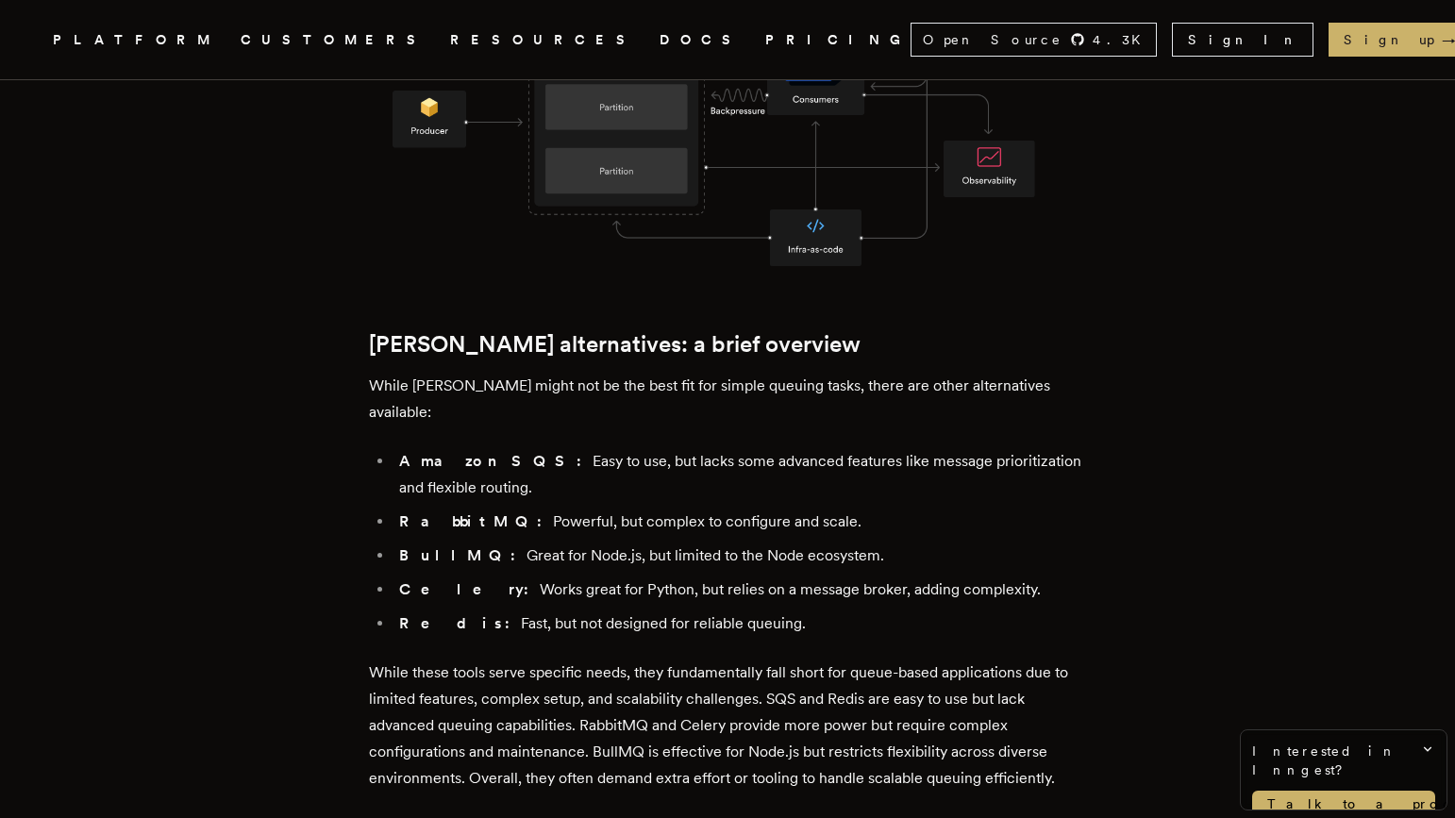
click at [650, 543] on li "BullMQ: Great for Node.js, but limited to the Node ecosystem." at bounding box center [740, 556] width 693 height 26
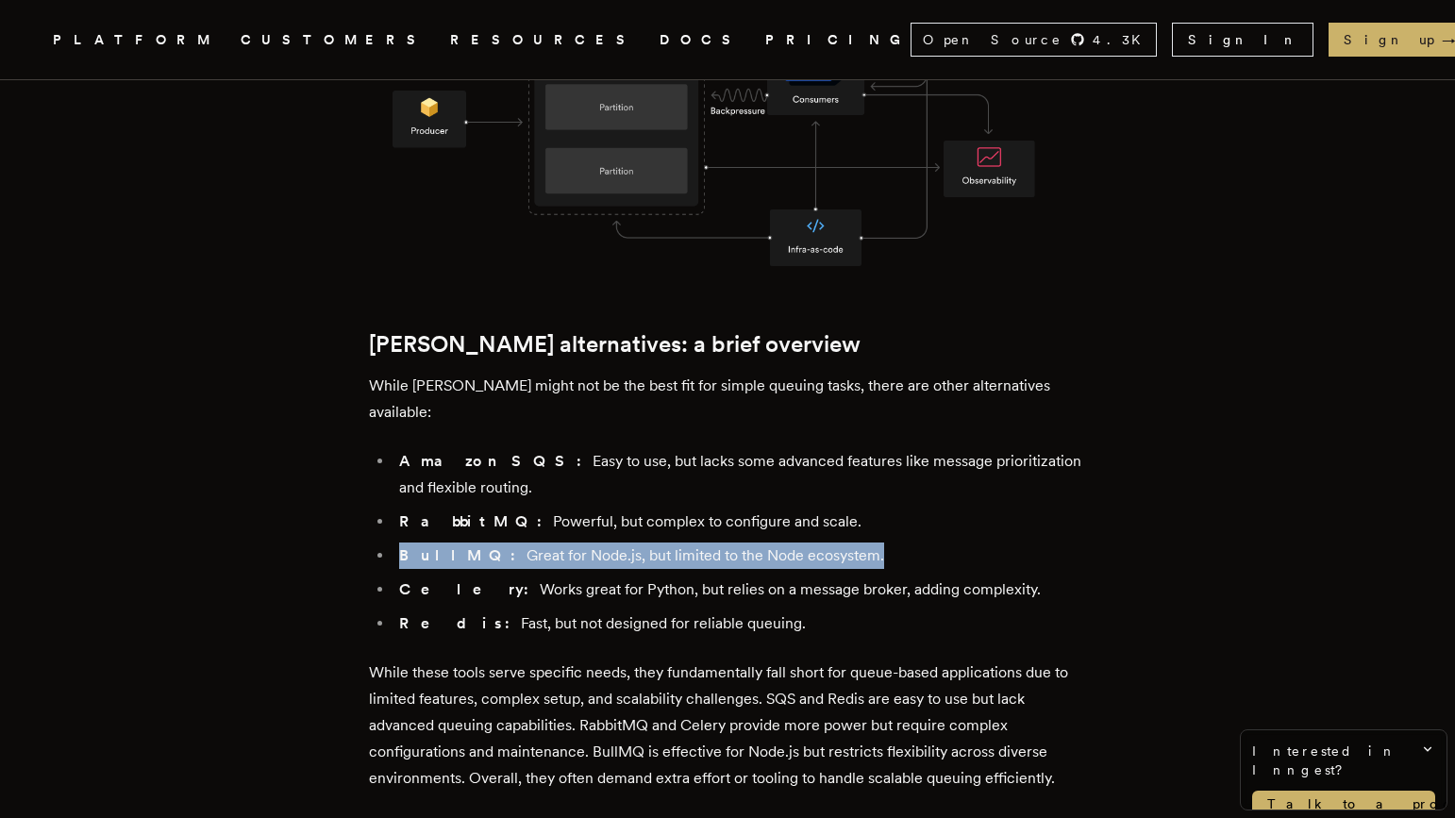
click at [650, 543] on li "BullMQ: Great for Node.js, but limited to the Node ecosystem." at bounding box center [740, 556] width 693 height 26
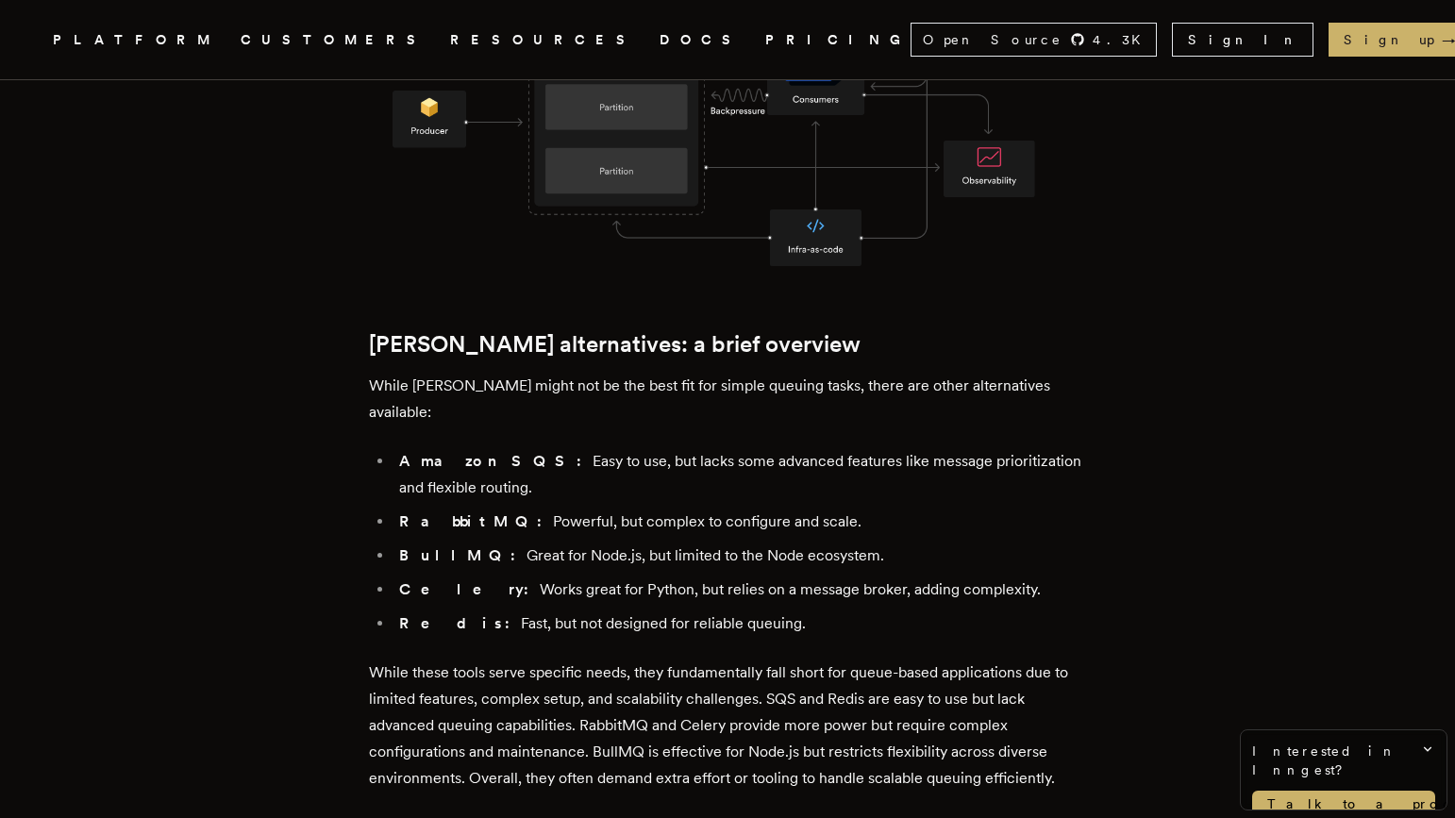
click at [658, 577] on li "Celery: Works great for Python, but relies on a message broker, adding complexi…" at bounding box center [740, 590] width 693 height 26
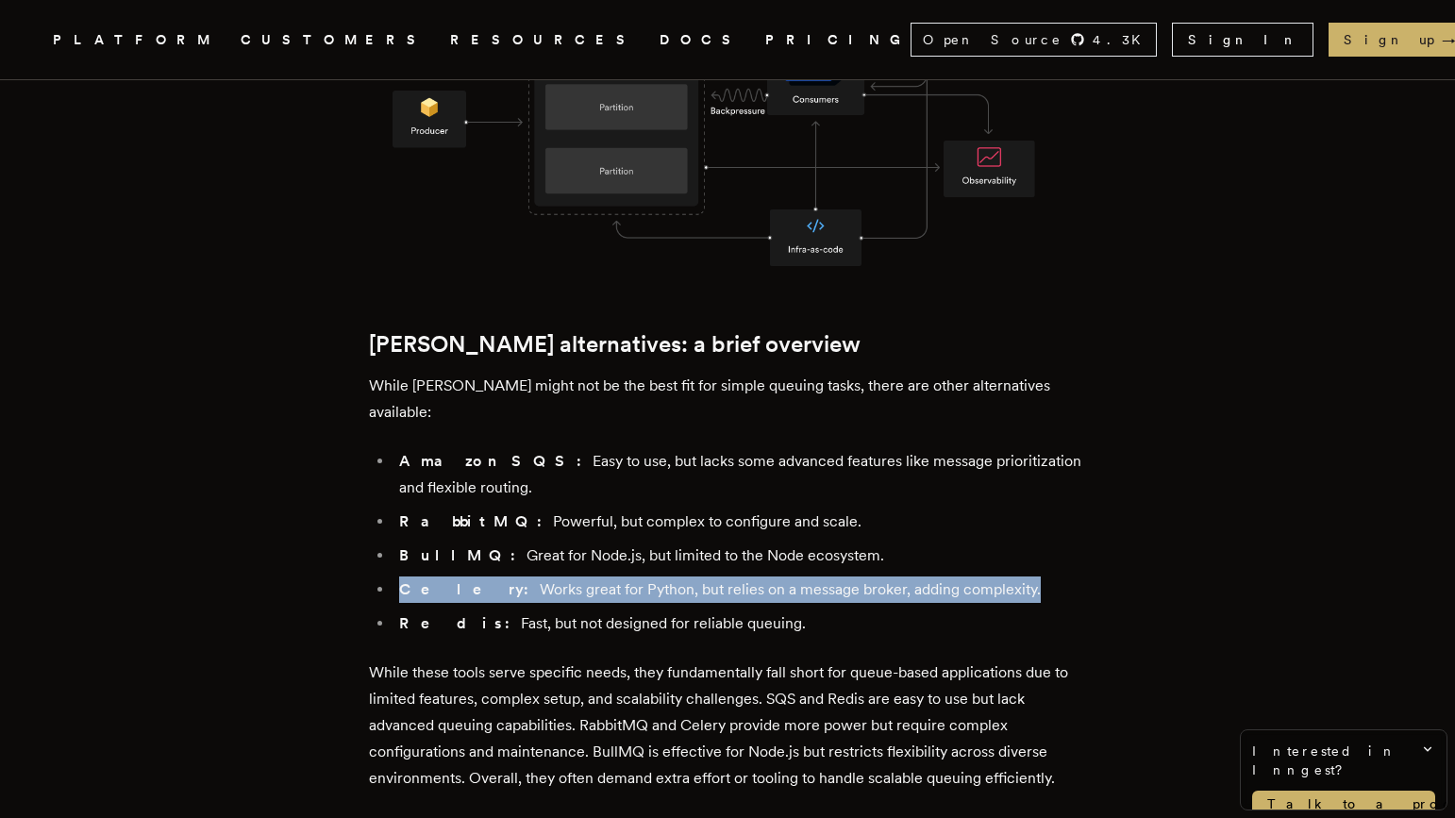
click at [658, 577] on li "Celery: Works great for Python, but relies on a message broker, adding complexi…" at bounding box center [740, 590] width 693 height 26
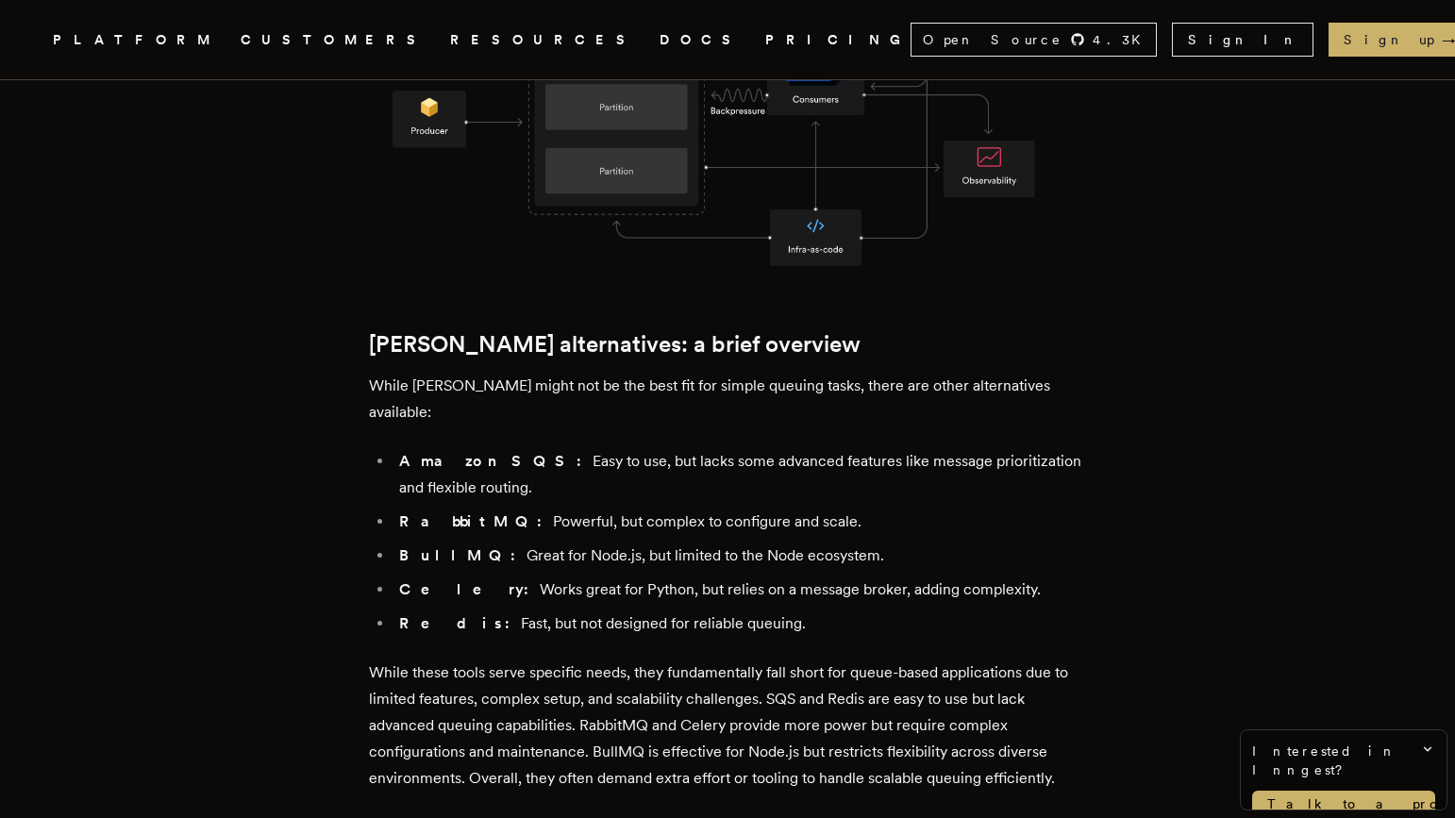
click at [637, 509] on li "RabbitMQ: Powerful, but complex to configure and scale." at bounding box center [740, 522] width 693 height 26
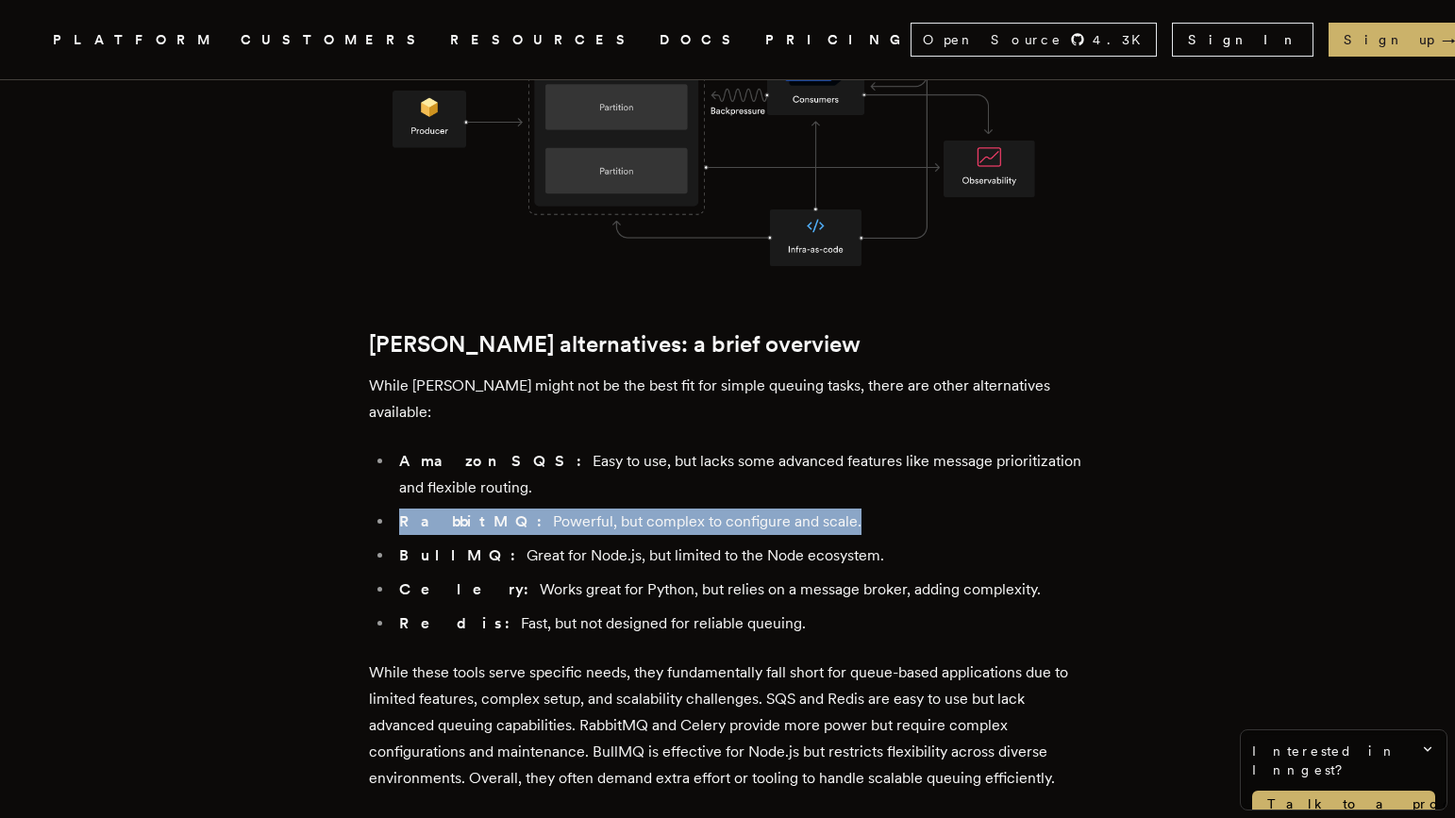
click at [637, 509] on li "RabbitMQ: Powerful, but complex to configure and scale." at bounding box center [740, 522] width 693 height 26
click at [629, 509] on li "RabbitMQ: Powerful, but complex to configure and scale." at bounding box center [740, 522] width 693 height 26
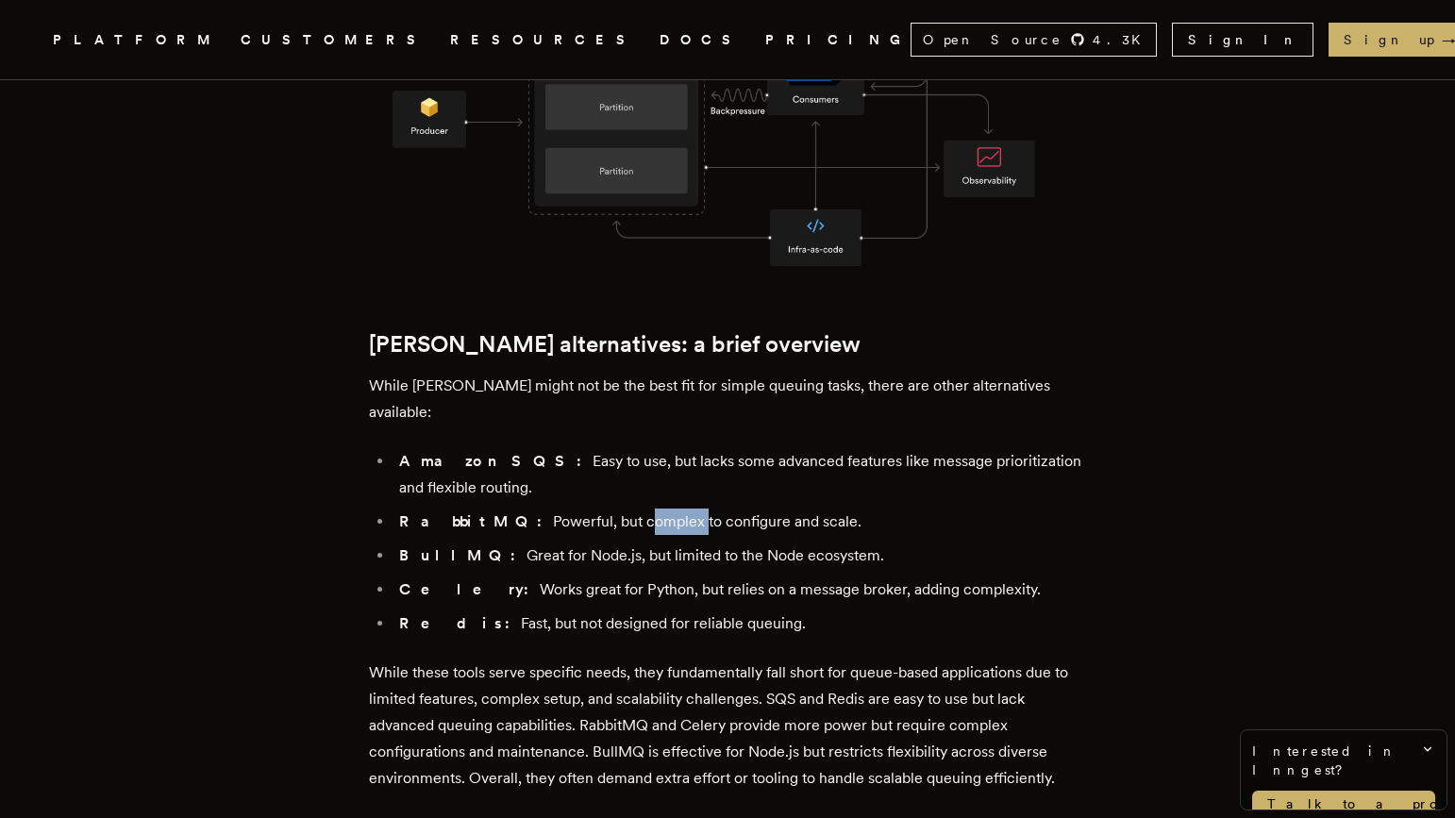
click at [629, 509] on li "RabbitMQ: Powerful, but complex to configure and scale." at bounding box center [740, 522] width 693 height 26
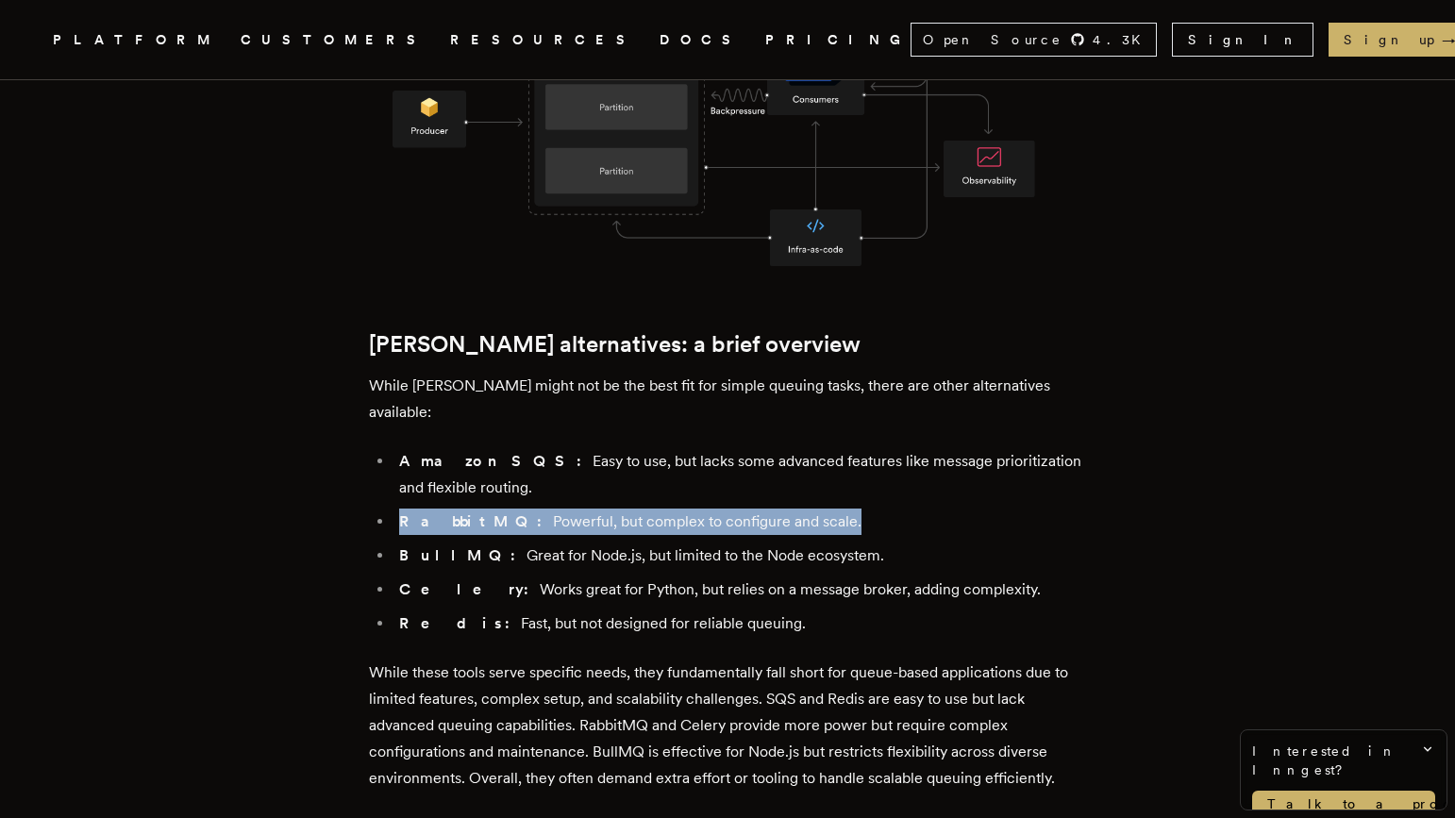
click at [629, 509] on li "RabbitMQ: Powerful, but complex to configure and scale." at bounding box center [740, 522] width 693 height 26
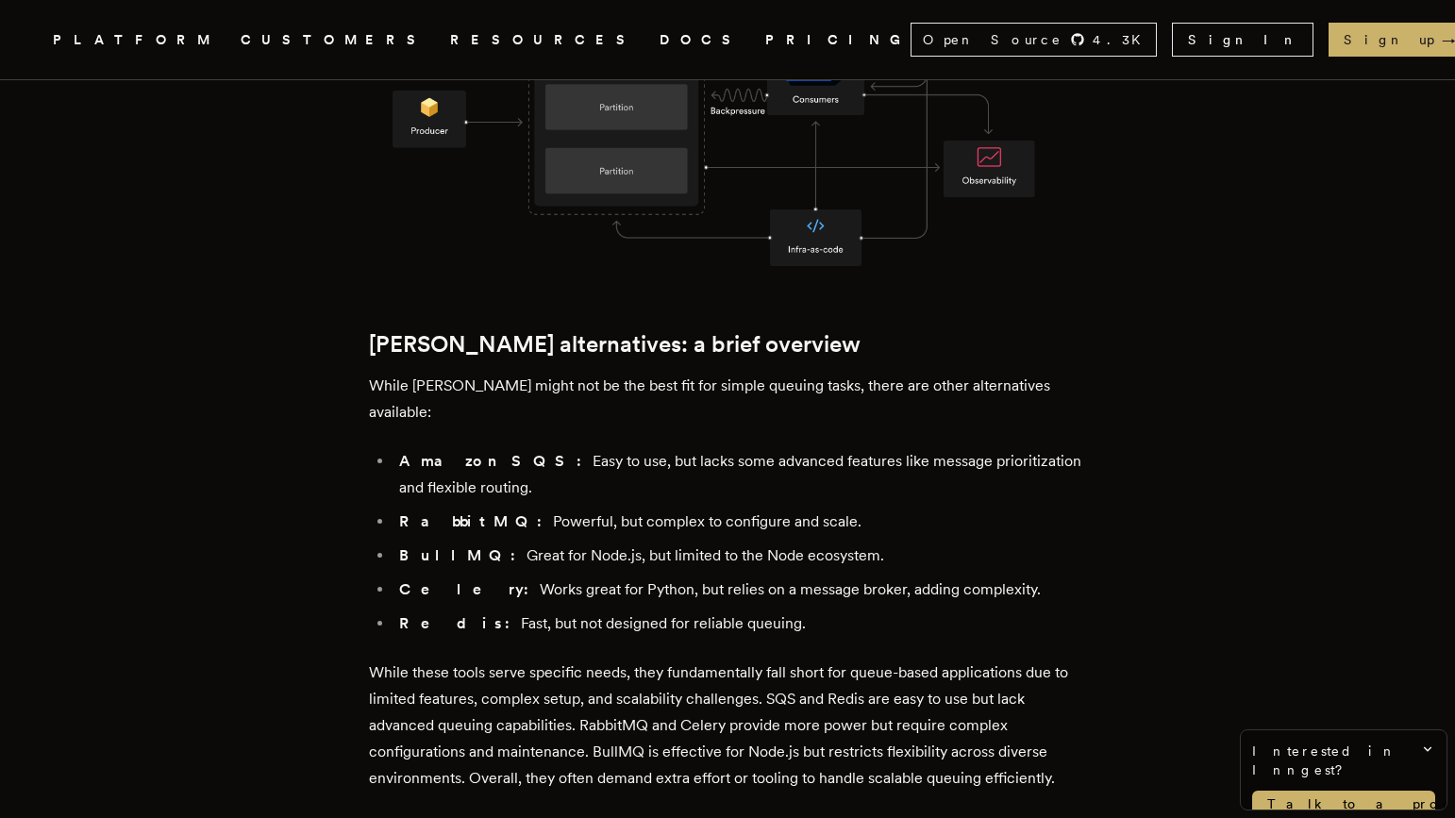
click at [637, 376] on div "[PERSON_NAME] is a common choice for distributed streaming, powering everything…" at bounding box center [727, 700] width 717 height 3470
click at [659, 448] on li "Amazon SQS: Easy to use, but lacks some advanced features like message prioriti…" at bounding box center [740, 474] width 693 height 53
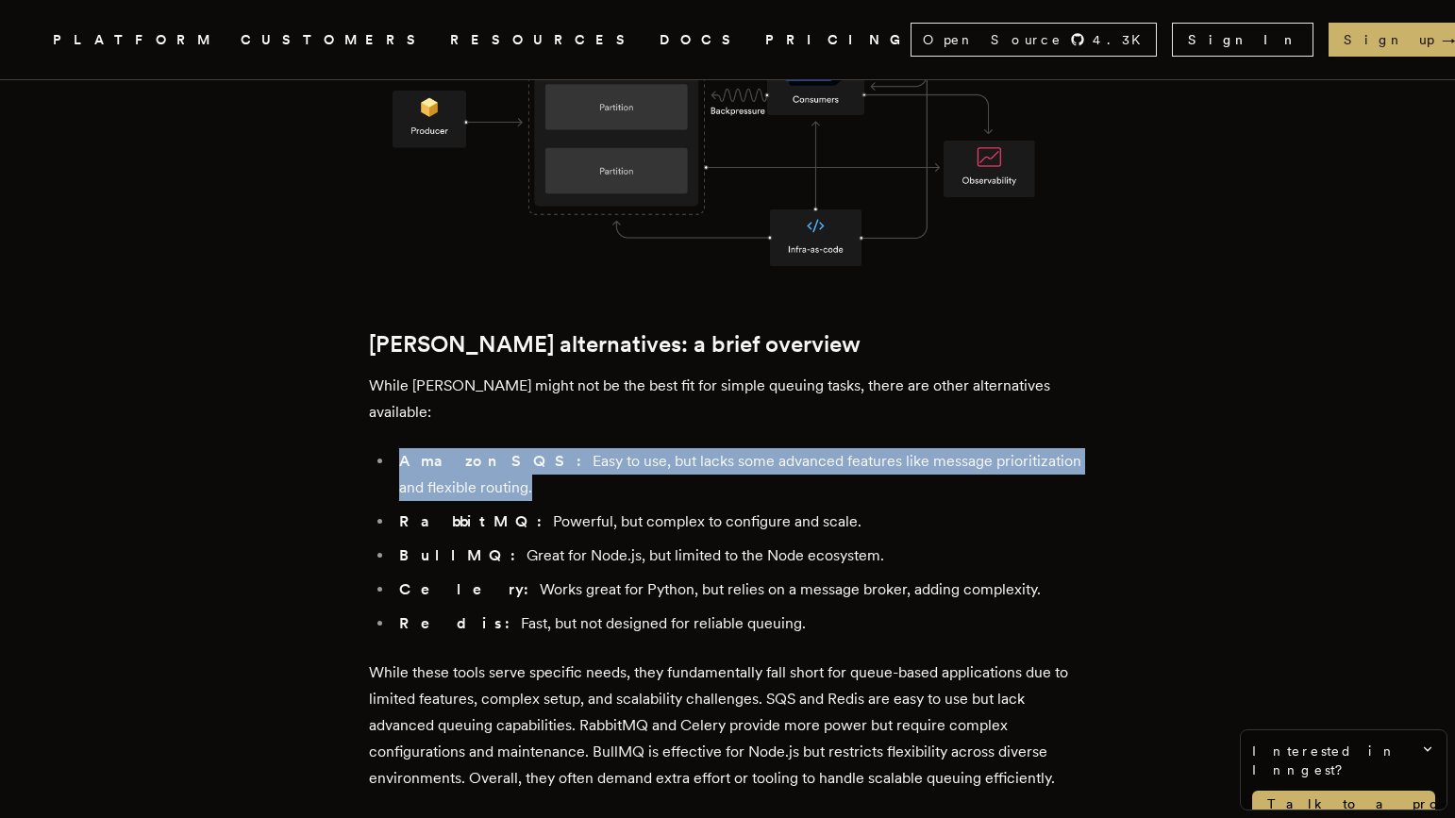
click at [659, 448] on li "Amazon SQS: Easy to use, but lacks some advanced features like message prioriti…" at bounding box center [740, 474] width 693 height 53
click at [689, 448] on li "Amazon SQS: Easy to use, but lacks some advanced features like message prioriti…" at bounding box center [740, 474] width 693 height 53
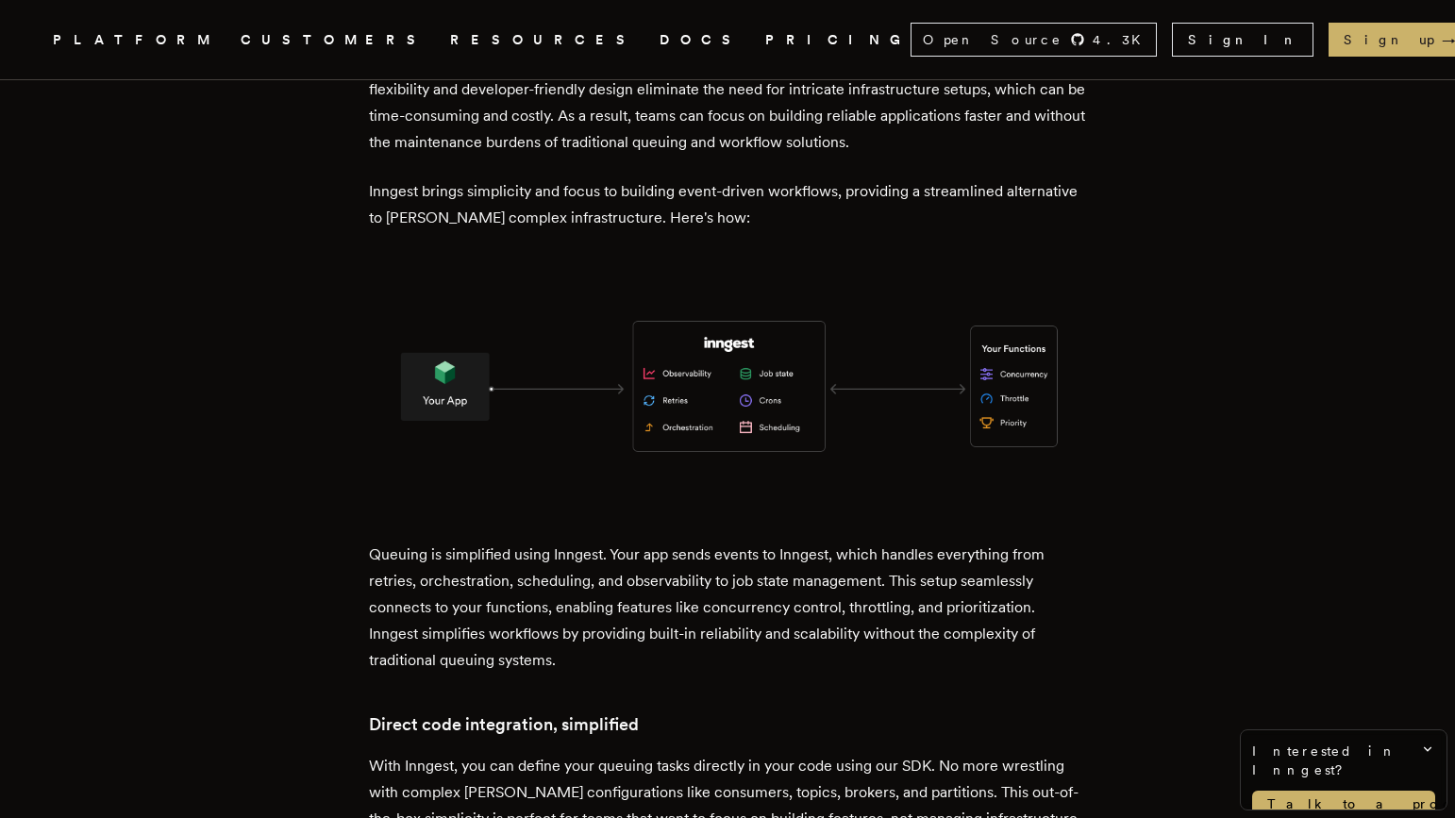
scroll to position [2918, 0]
